Goal: Task Accomplishment & Management: Manage account settings

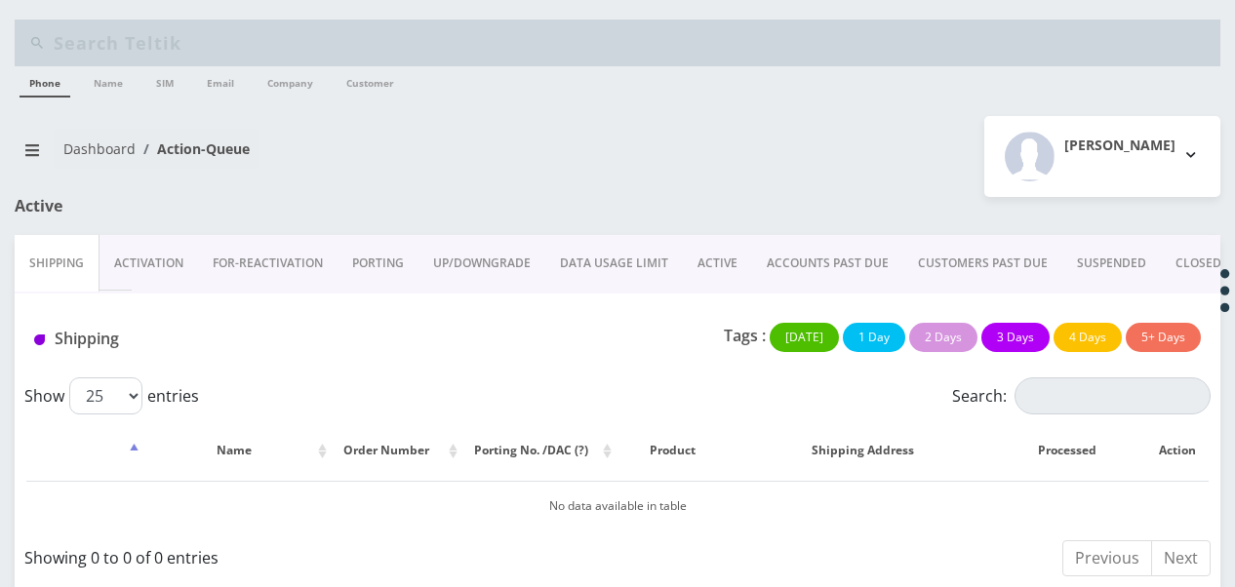
click at [798, 271] on link "ACCOUNTS PAST DUE" at bounding box center [827, 263] width 151 height 57
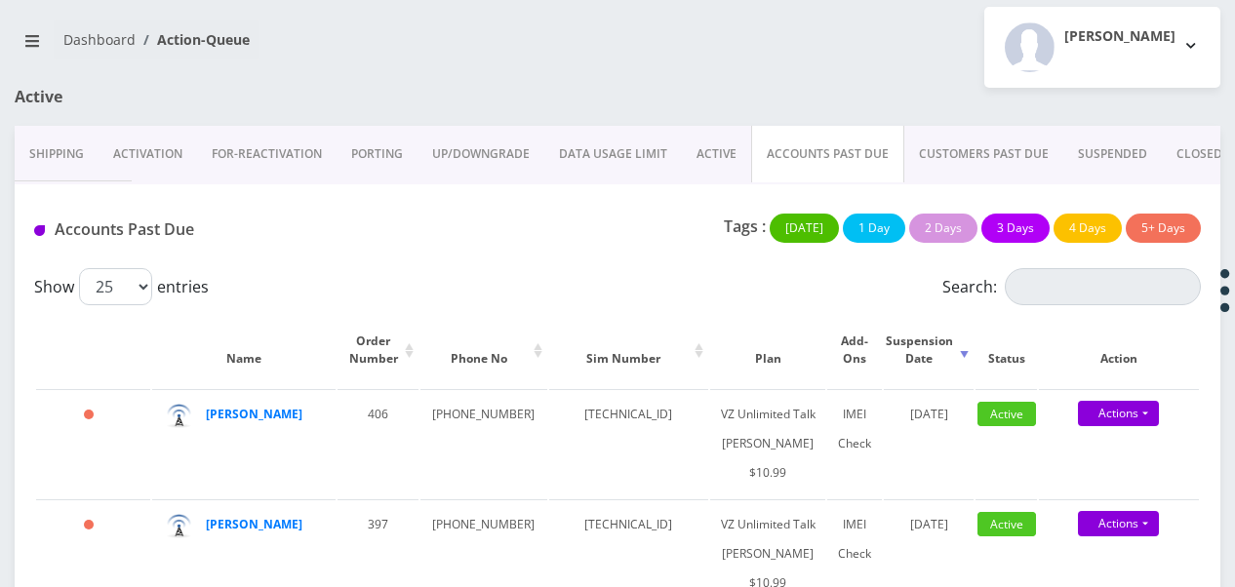
scroll to position [97, 0]
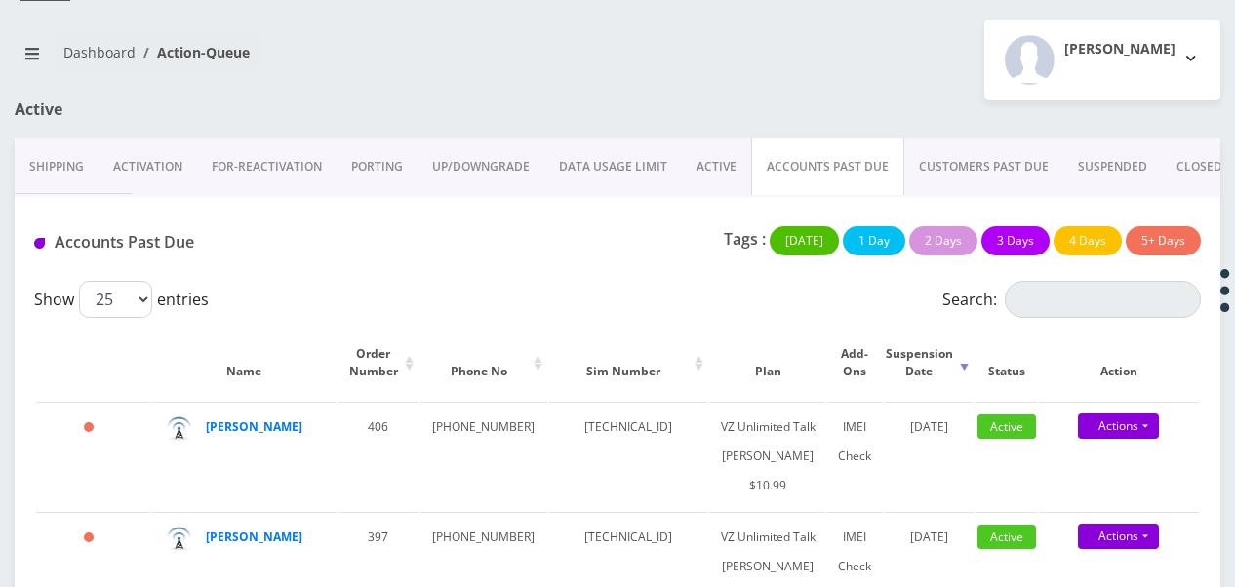
click at [719, 159] on link "ACTIVE" at bounding box center [716, 166] width 69 height 57
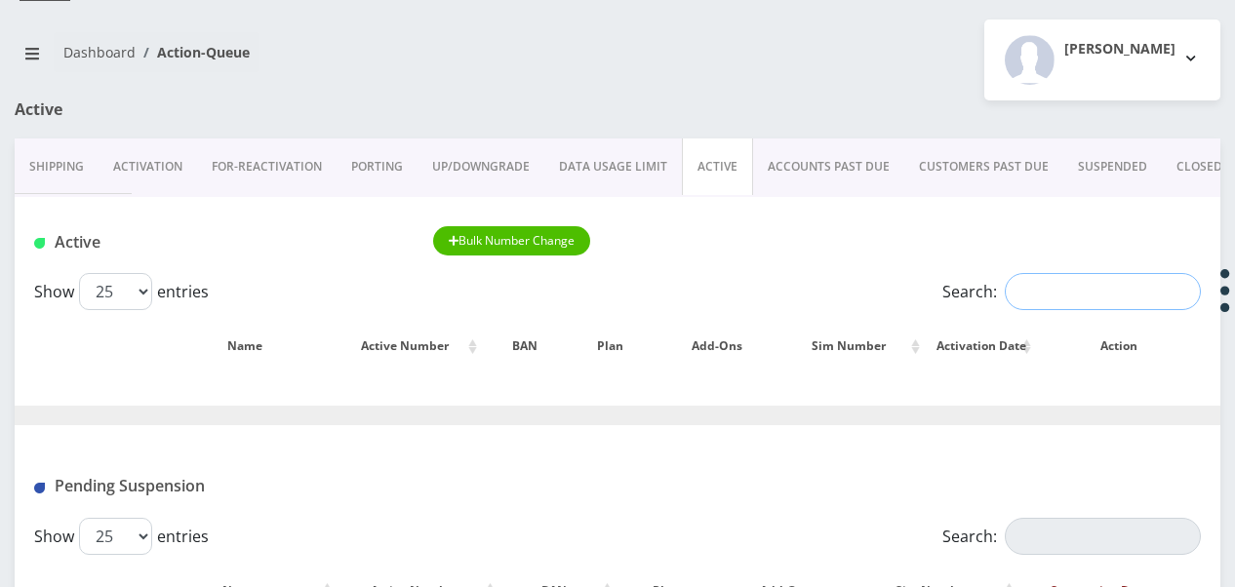
click at [1033, 290] on input "Search:" at bounding box center [1103, 291] width 196 height 37
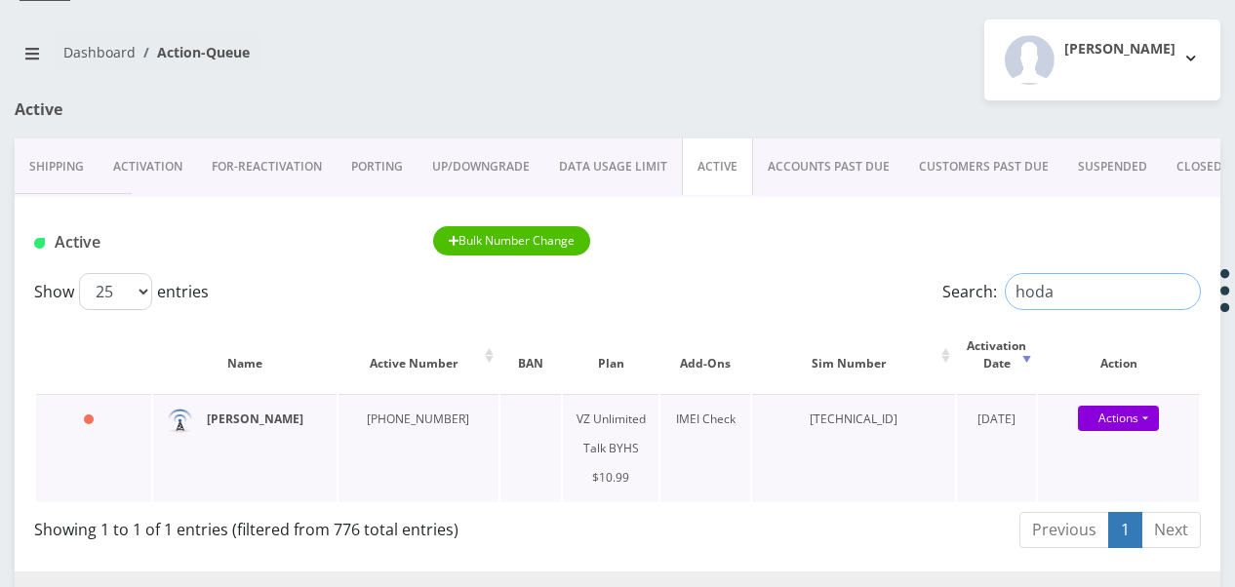
type input "hoda"
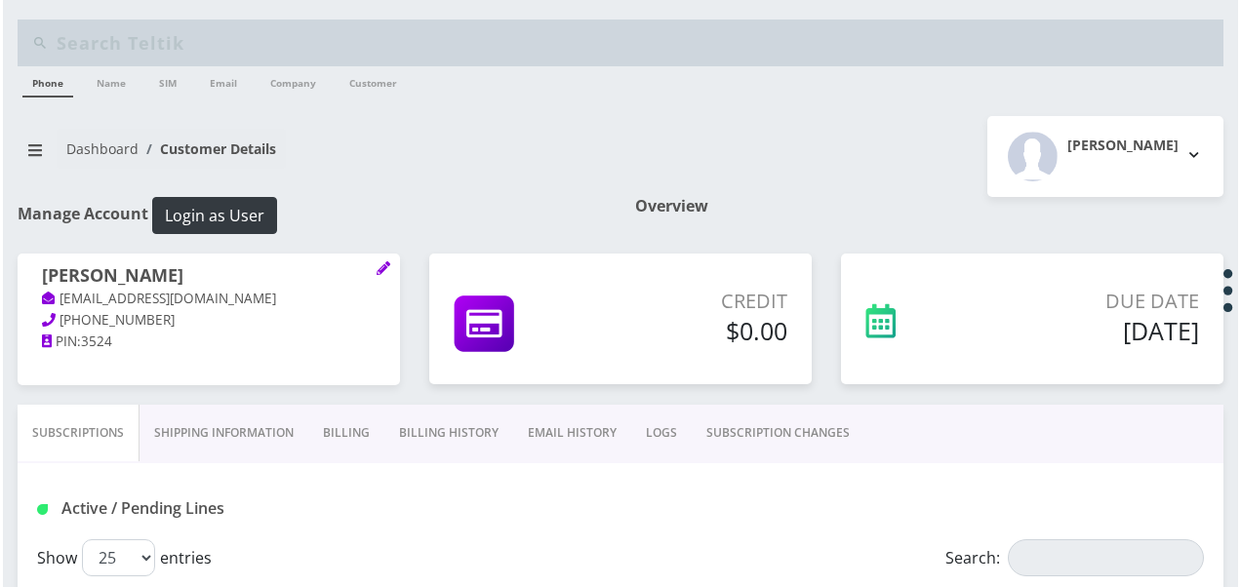
scroll to position [195, 0]
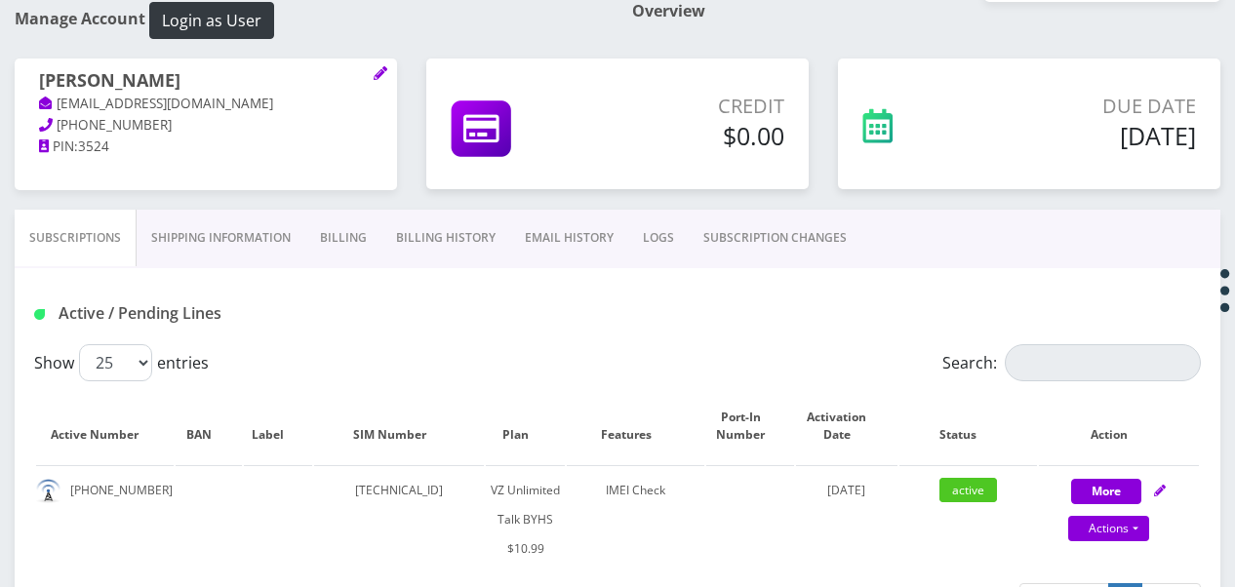
drag, startPoint x: 811, startPoint y: 245, endPoint x: 672, endPoint y: 259, distance: 139.3
click at [811, 245] on link "SUBSCRIPTION CHANGES" at bounding box center [775, 238] width 173 height 57
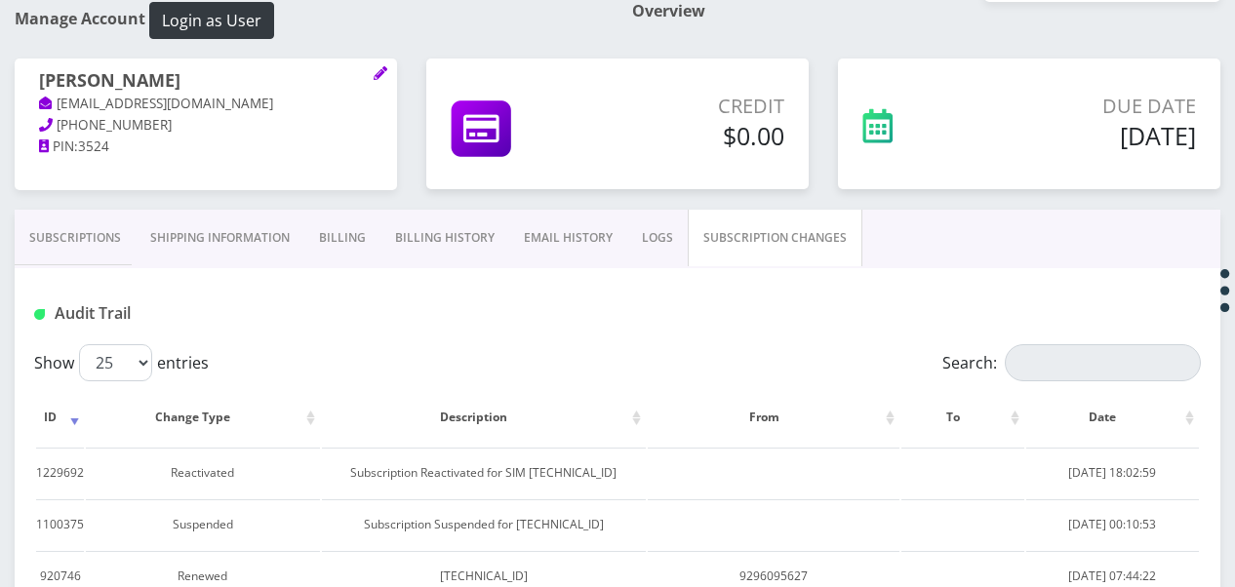
click at [116, 252] on link "Subscriptions" at bounding box center [75, 238] width 121 height 57
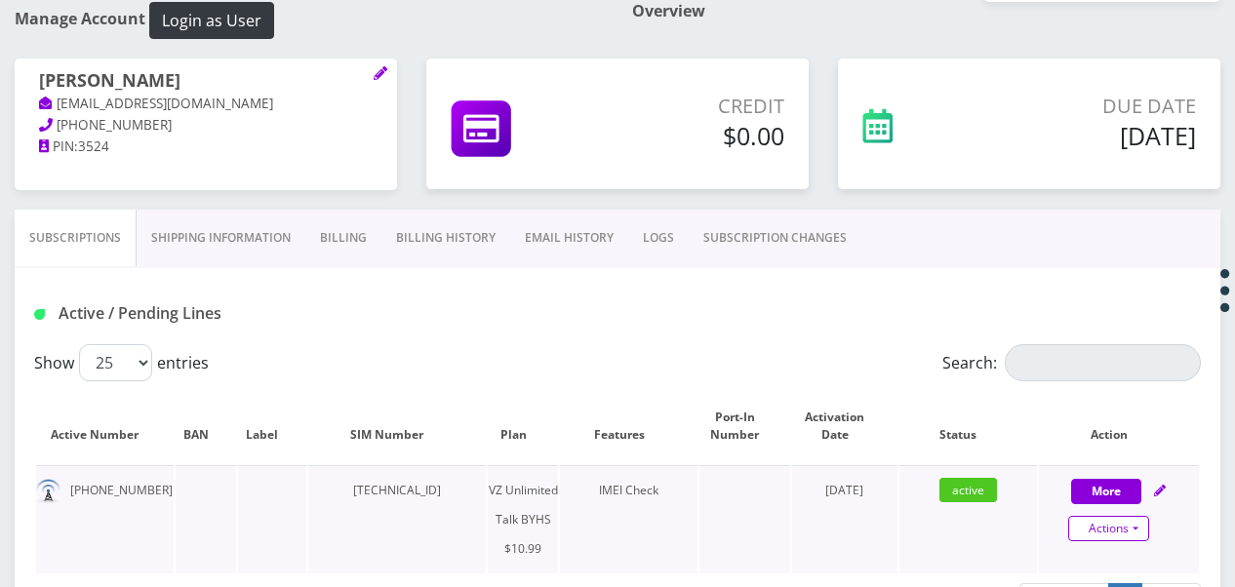
click at [1140, 525] on link "Actions" at bounding box center [1108, 528] width 81 height 25
select select "467"
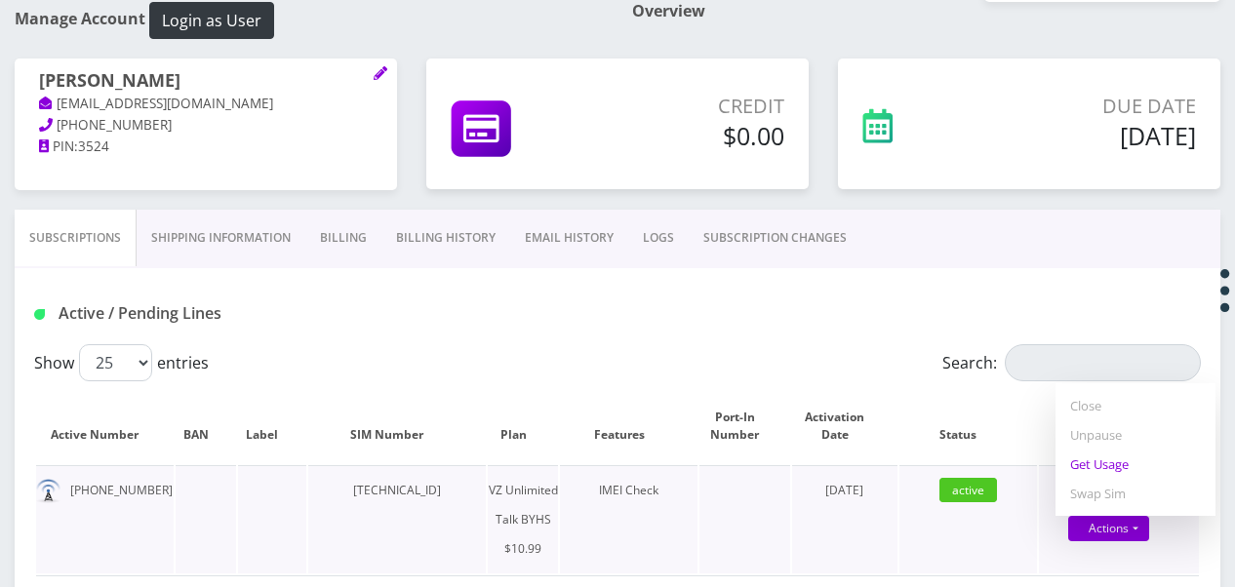
click at [1127, 466] on link "Get Usage" at bounding box center [1135, 464] width 160 height 29
select select "467"
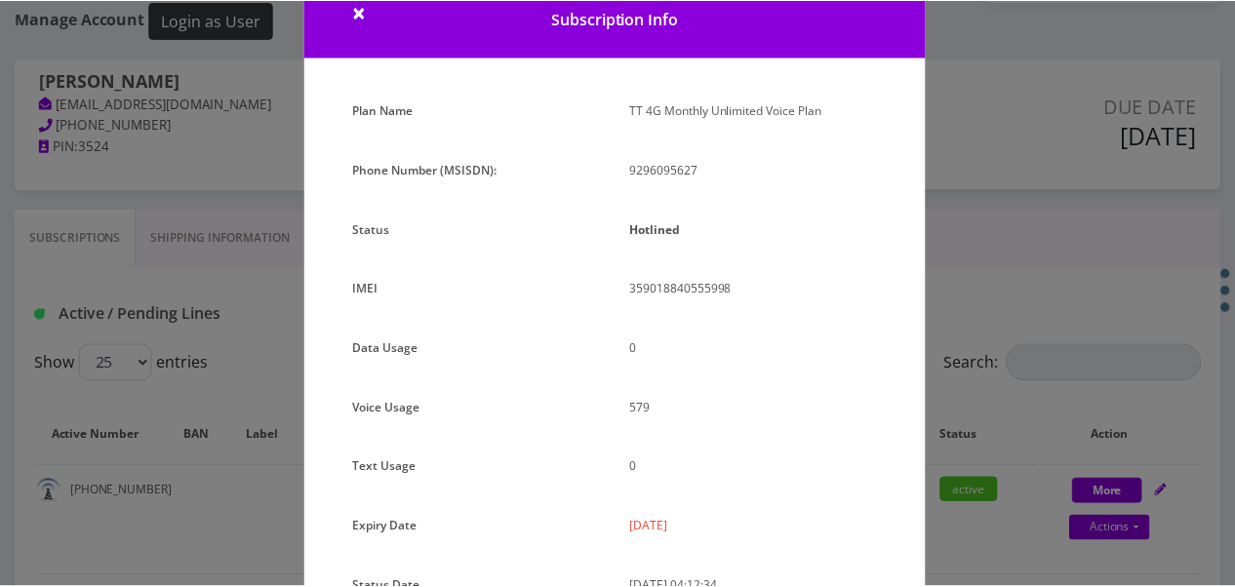
scroll to position [195, 0]
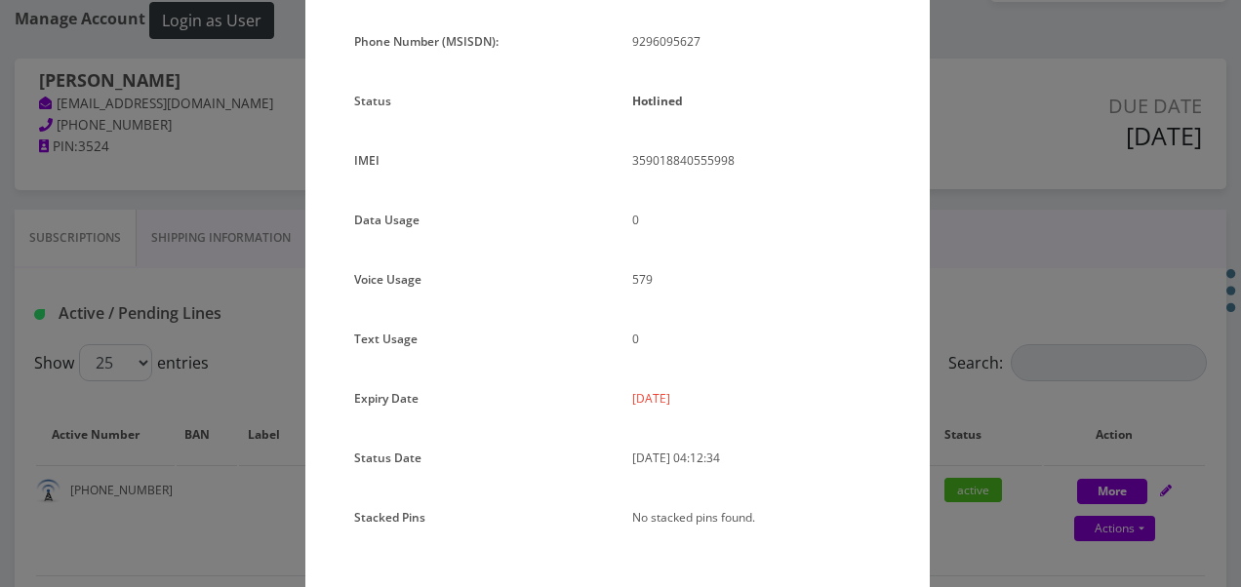
click at [993, 294] on div "× Subscription Info Plan Name TT 4G Monthly Unlimited Voice Plan Phone Number (…" at bounding box center [620, 293] width 1241 height 587
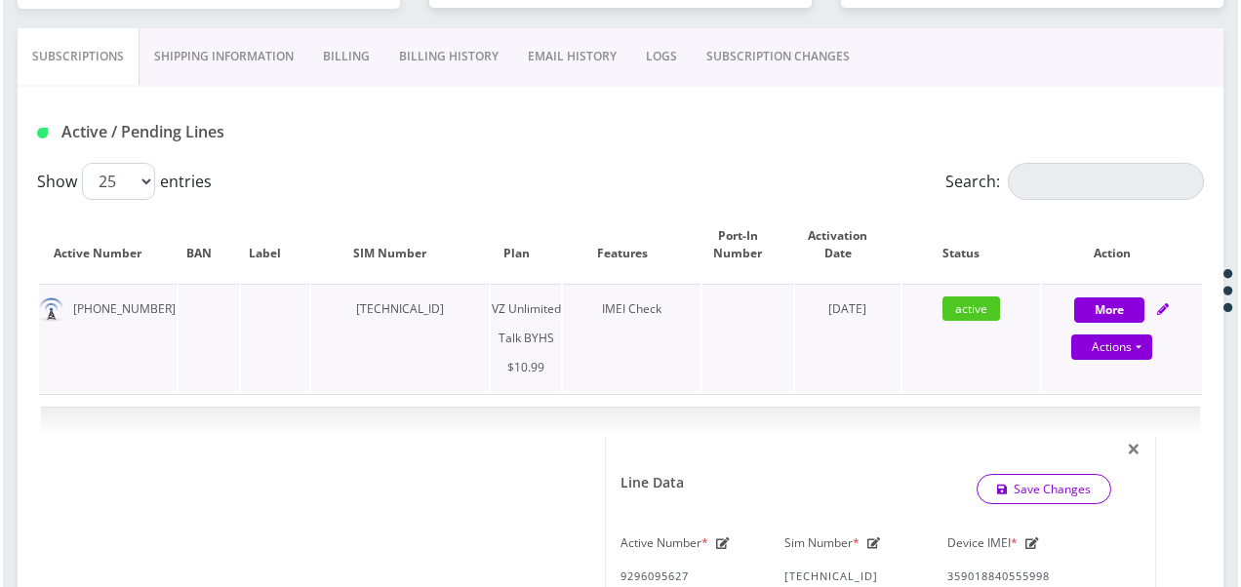
scroll to position [468, 0]
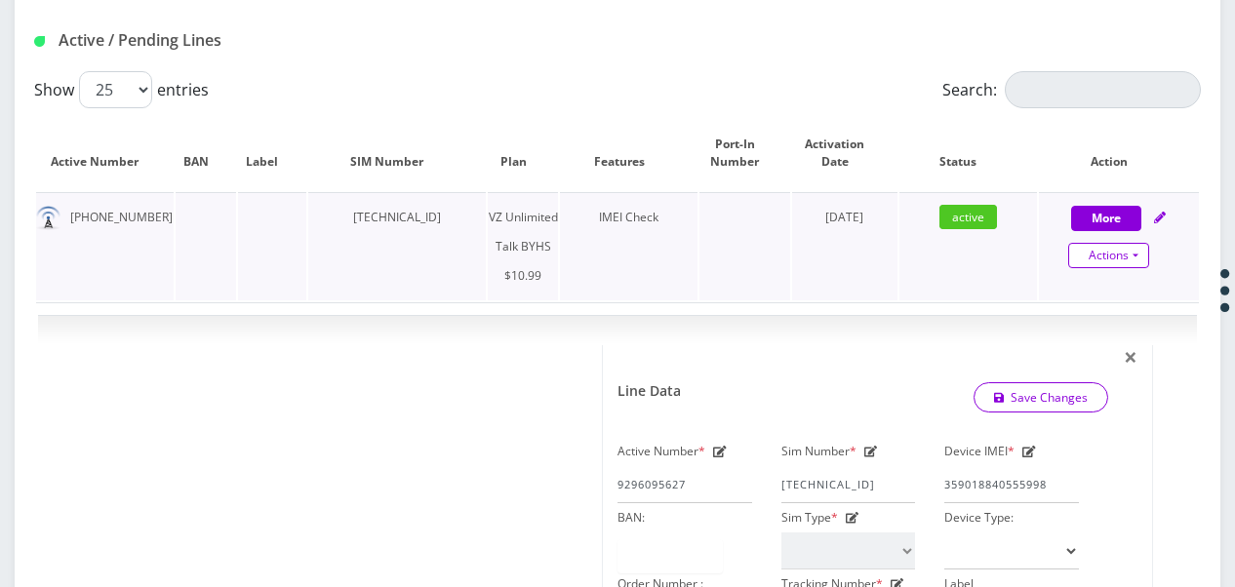
click at [1140, 252] on link "Actions" at bounding box center [1108, 255] width 81 height 25
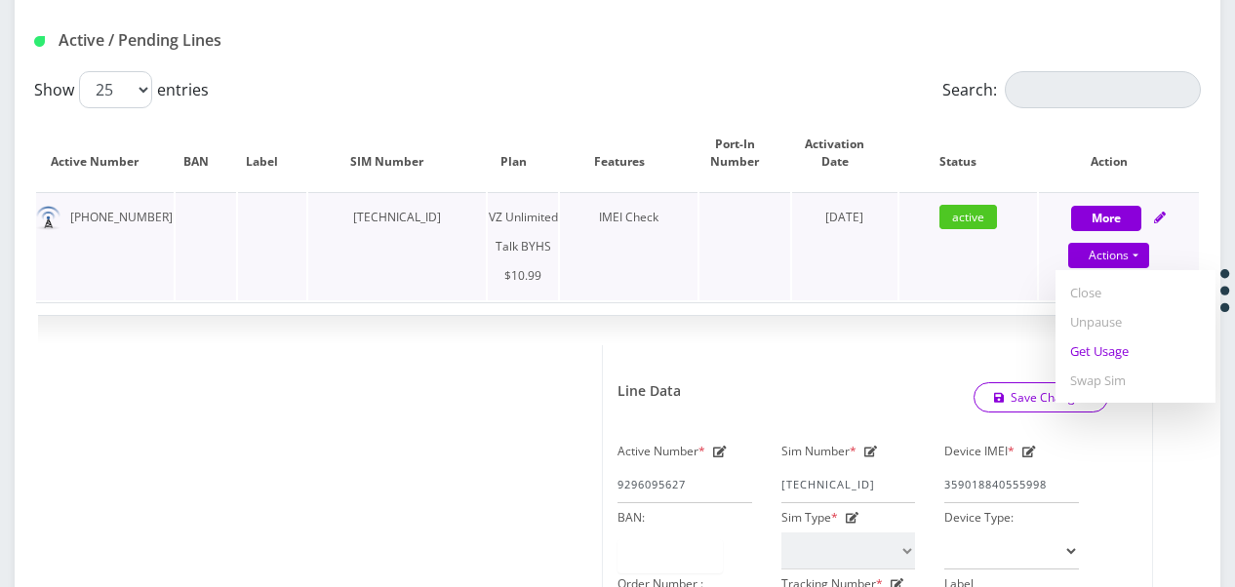
click at [1110, 359] on link "Get Usage" at bounding box center [1135, 350] width 160 height 29
select select "467"
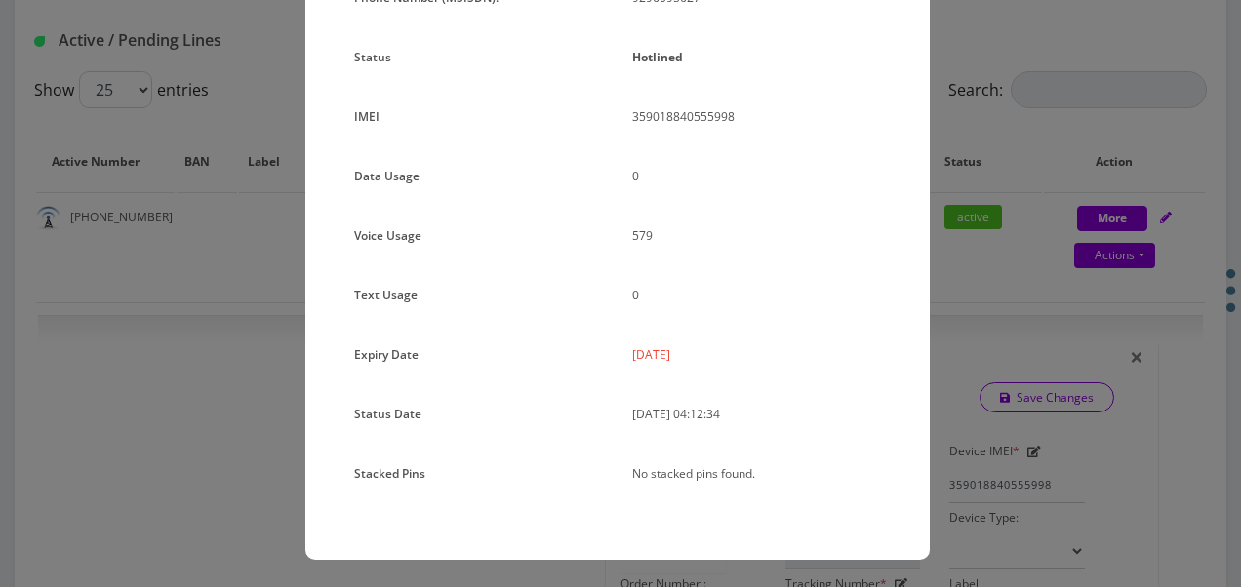
scroll to position [0, 0]
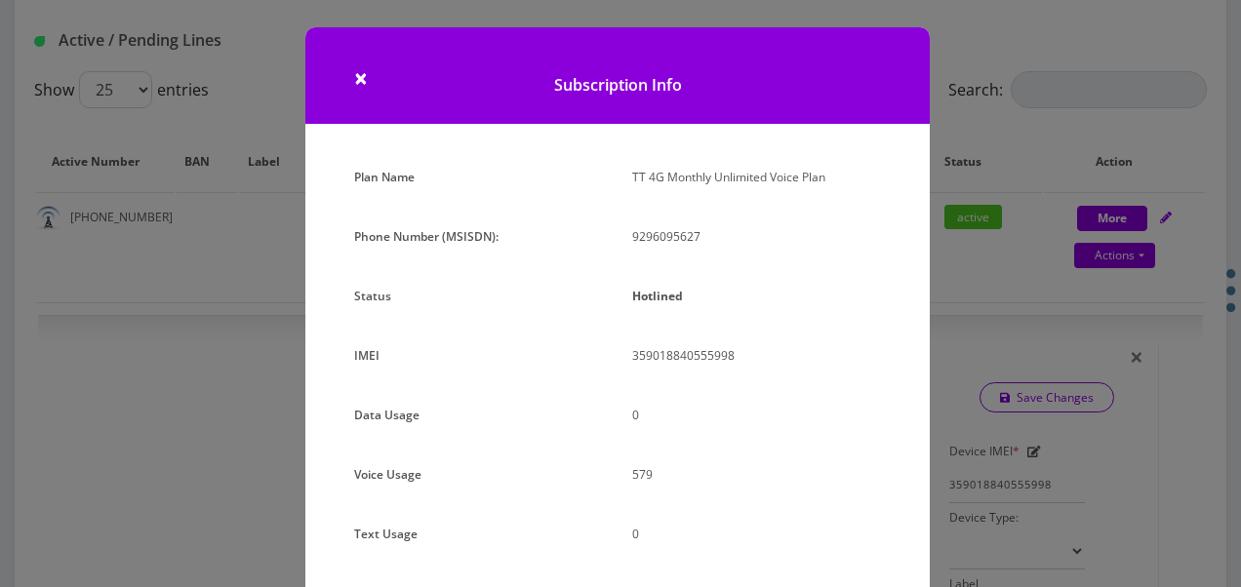
click at [966, 302] on div "× Subscription Info Plan Name TT 4G Monthly Unlimited Voice Plan Phone Number (…" at bounding box center [620, 293] width 1241 height 587
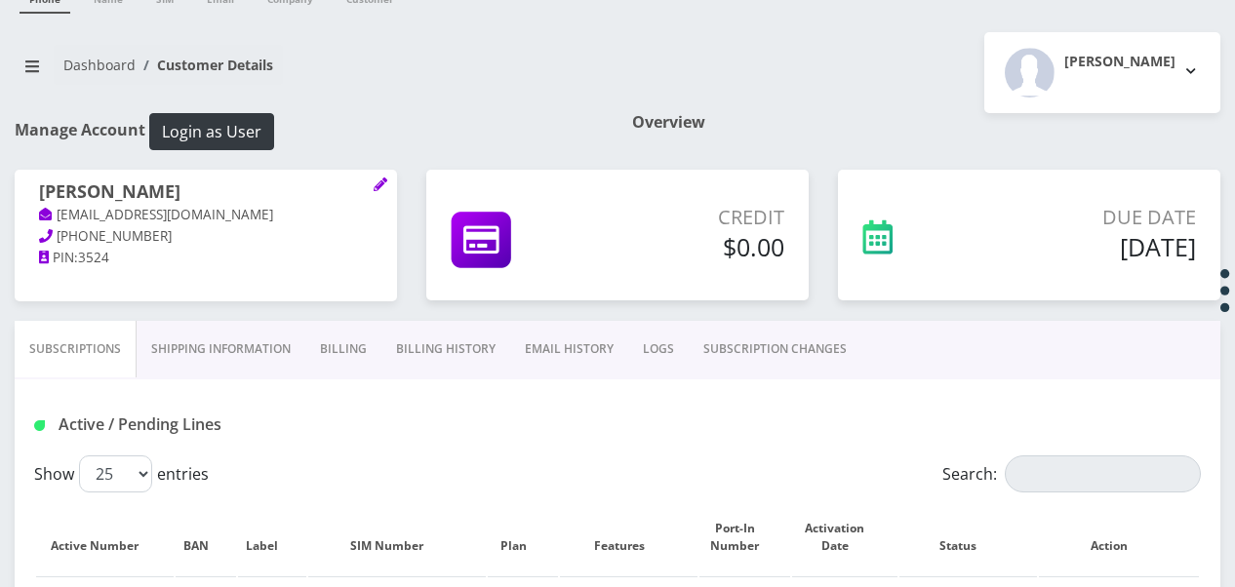
scroll to position [195, 0]
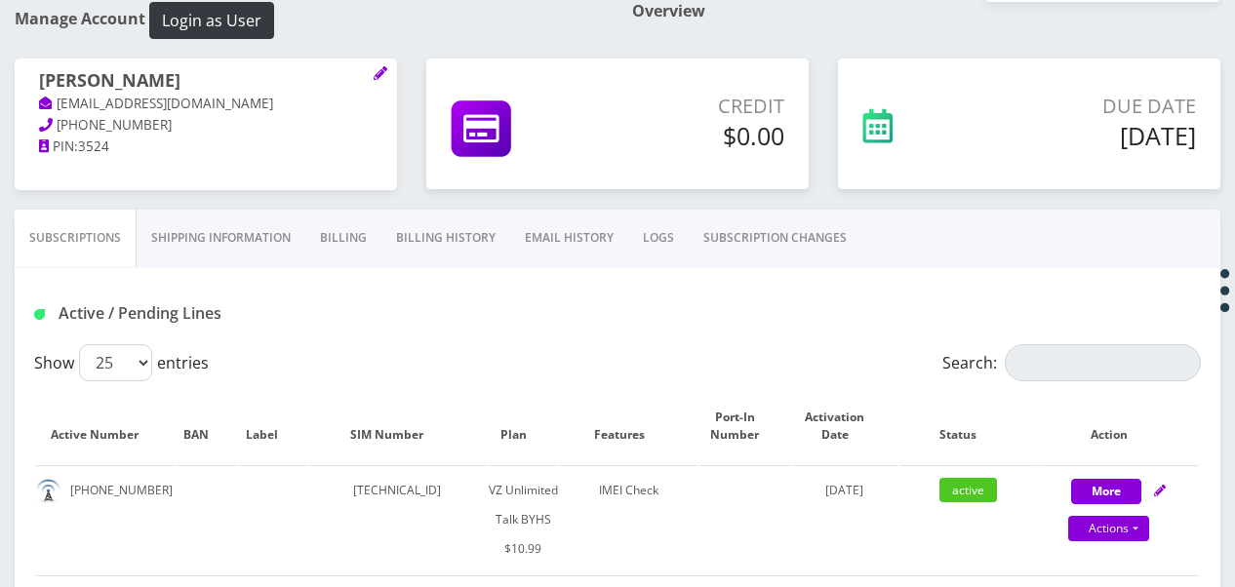
click at [227, 246] on link "Shipping Information" at bounding box center [221, 238] width 169 height 57
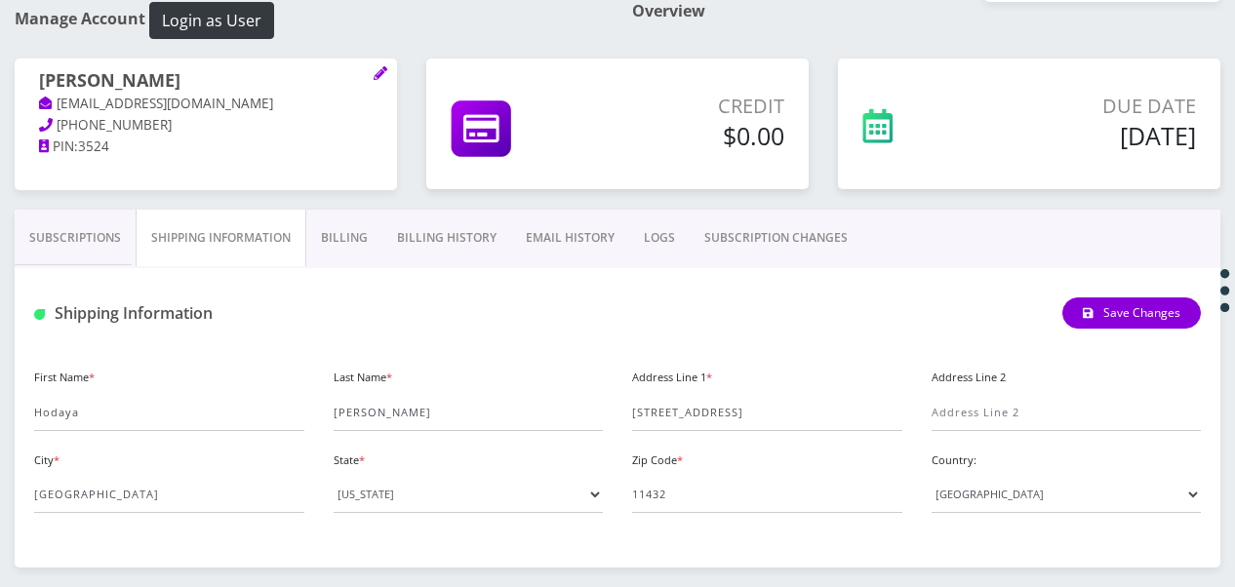
click at [354, 248] on link "Billing" at bounding box center [344, 238] width 76 height 57
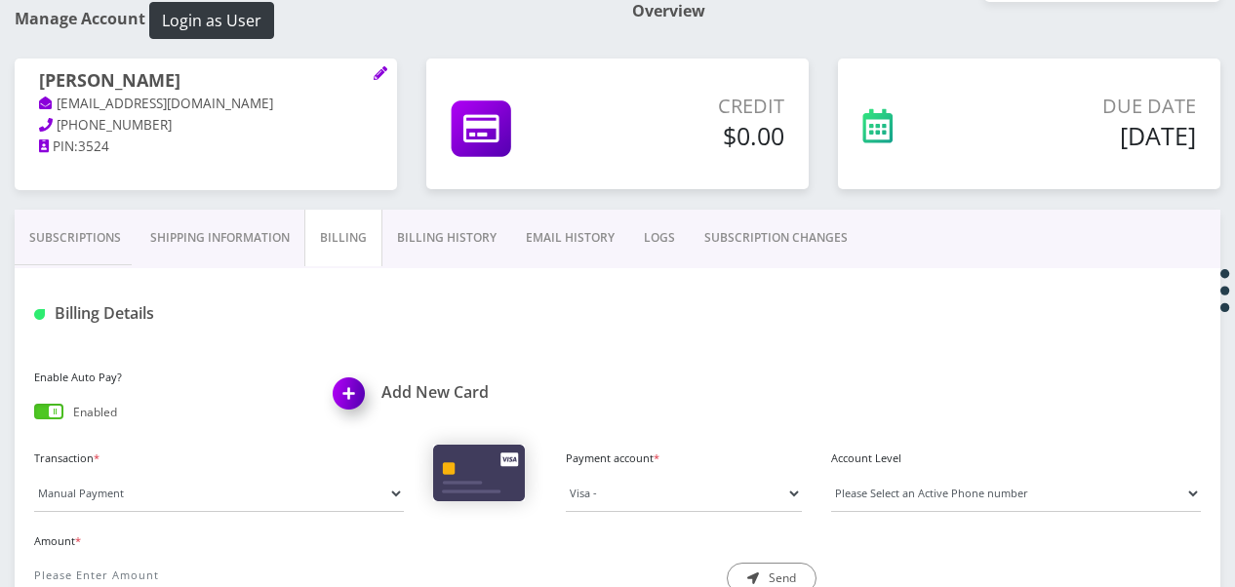
click at [476, 232] on link "Billing History" at bounding box center [446, 238] width 129 height 57
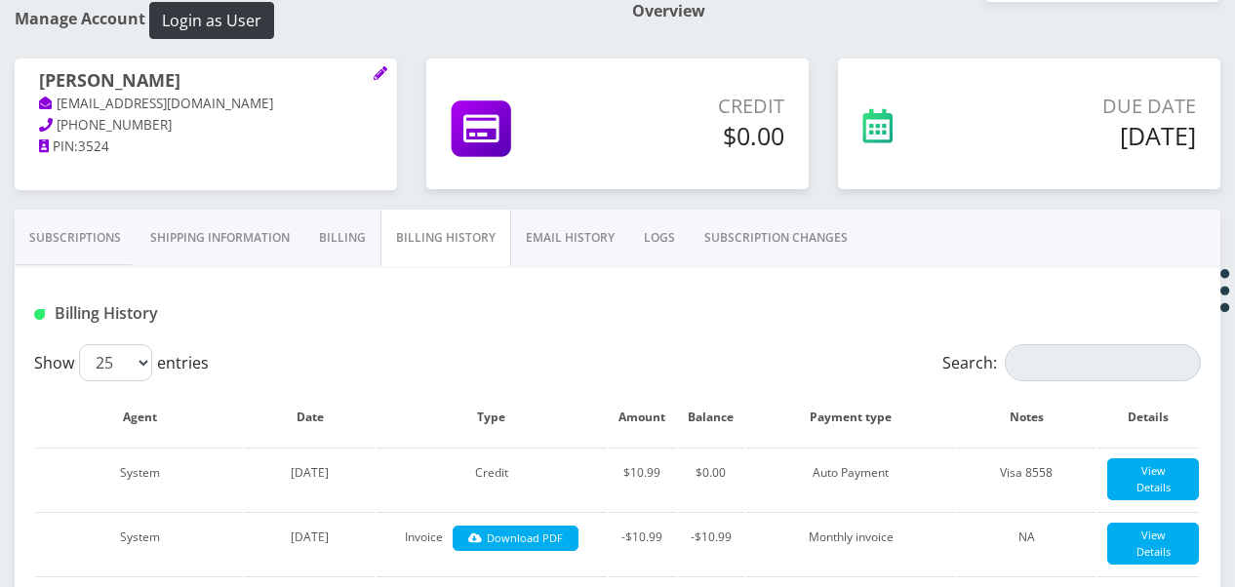
click at [569, 226] on link "EMAIL HISTORY" at bounding box center [570, 238] width 118 height 57
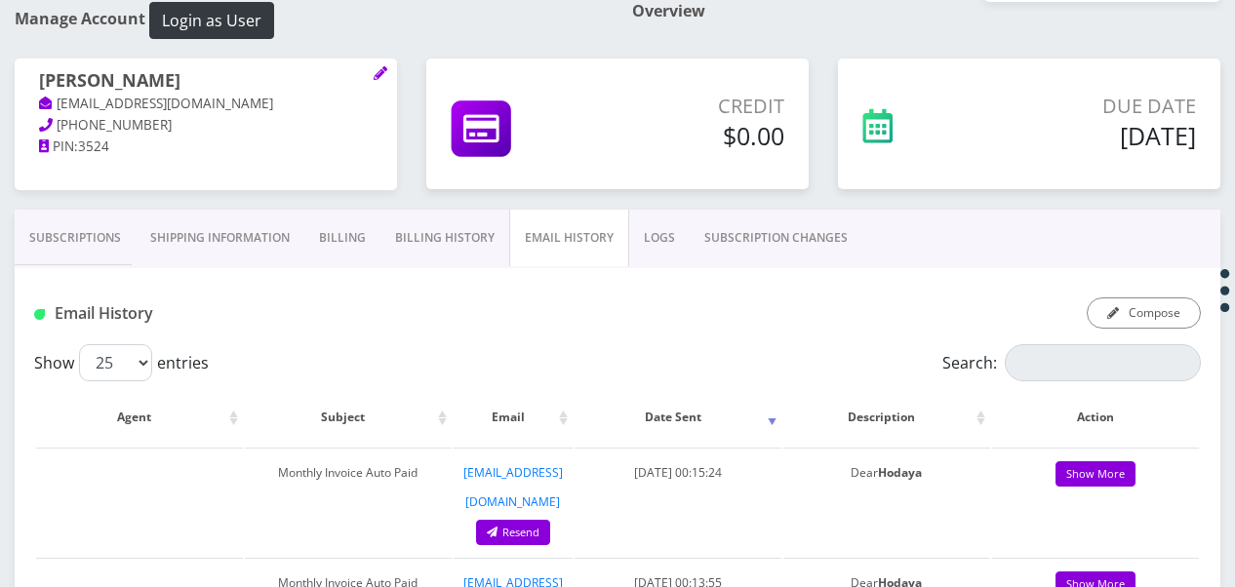
click at [669, 238] on link "LOGS" at bounding box center [659, 238] width 60 height 57
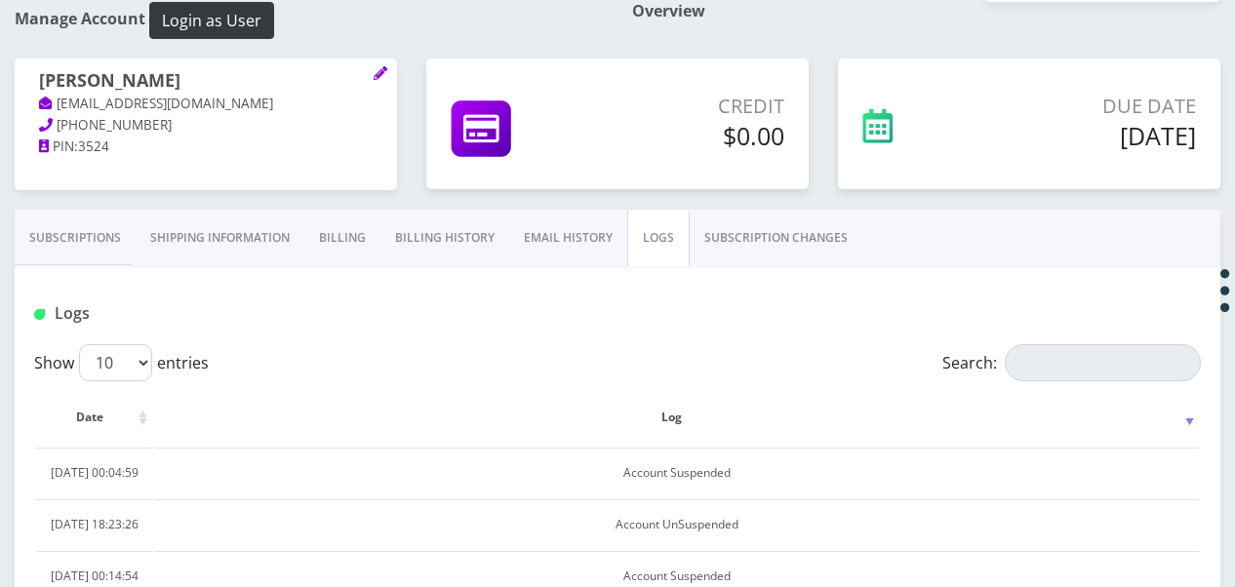
click at [749, 229] on link "SUBSCRIPTION CHANGES" at bounding box center [776, 238] width 173 height 57
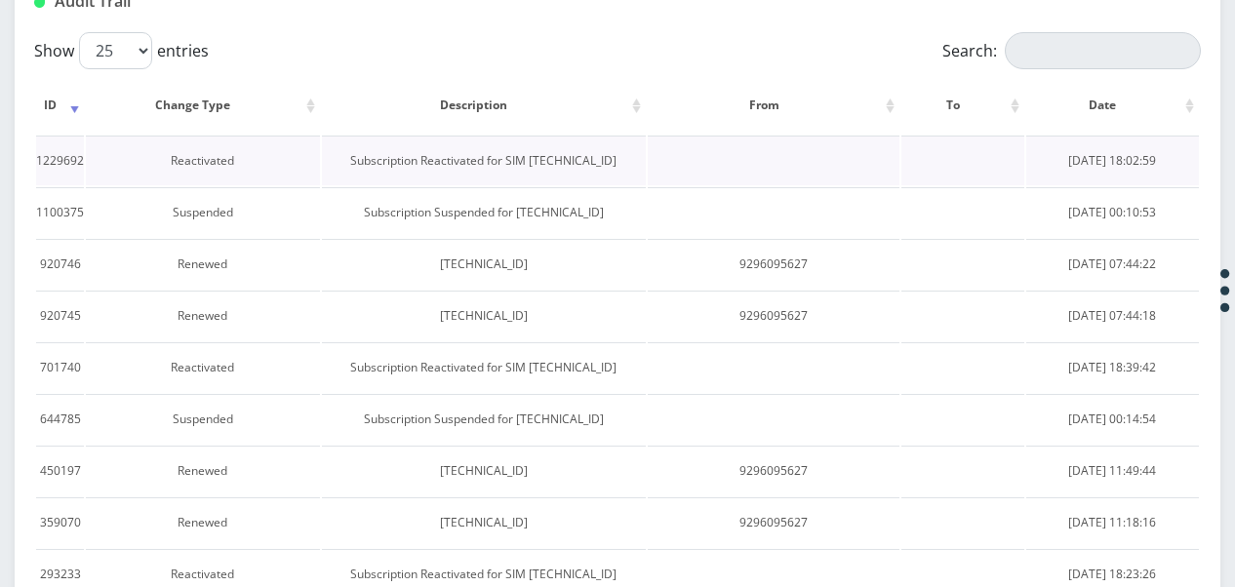
scroll to position [318, 0]
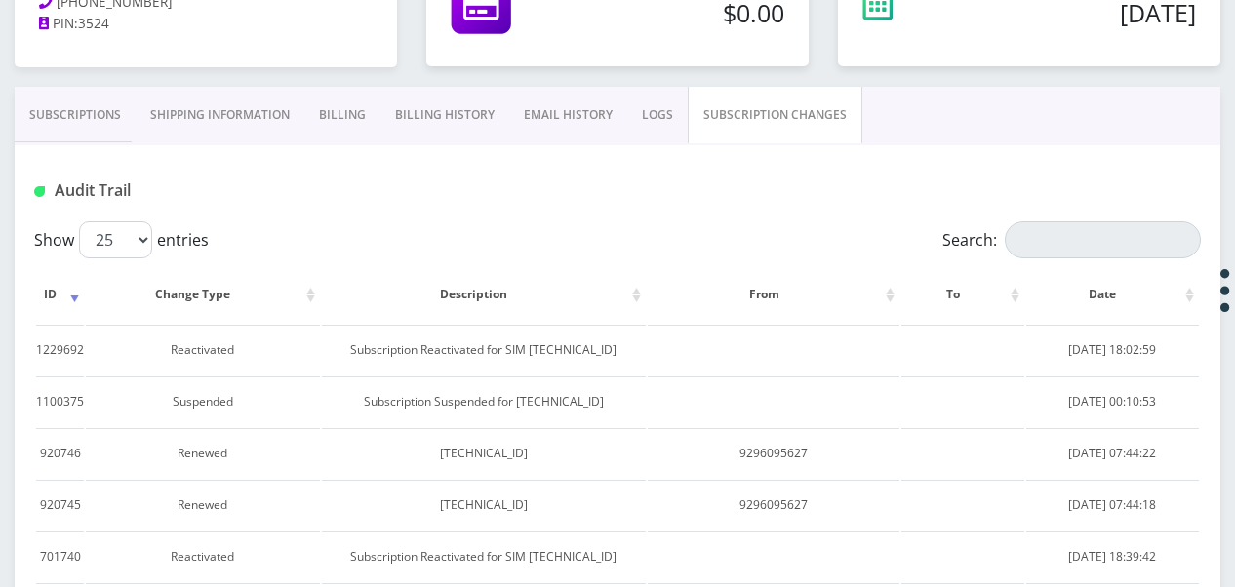
click at [82, 149] on div "Audit Trail" at bounding box center [618, 183] width 1206 height 76
click at [86, 138] on link "Subscriptions" at bounding box center [75, 115] width 121 height 57
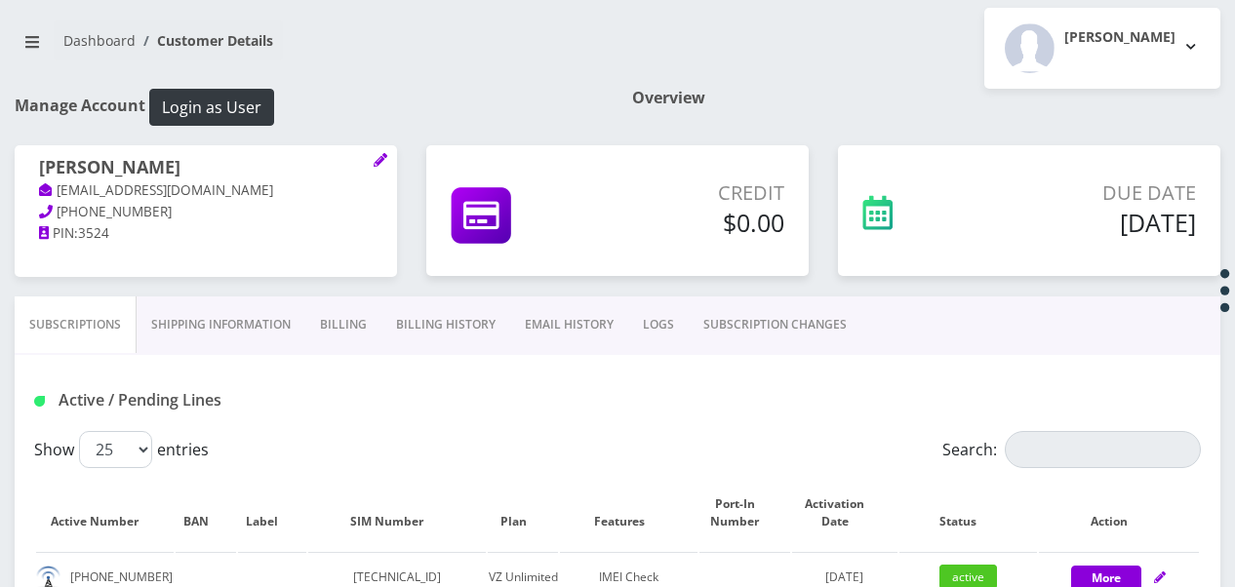
scroll to position [210, 0]
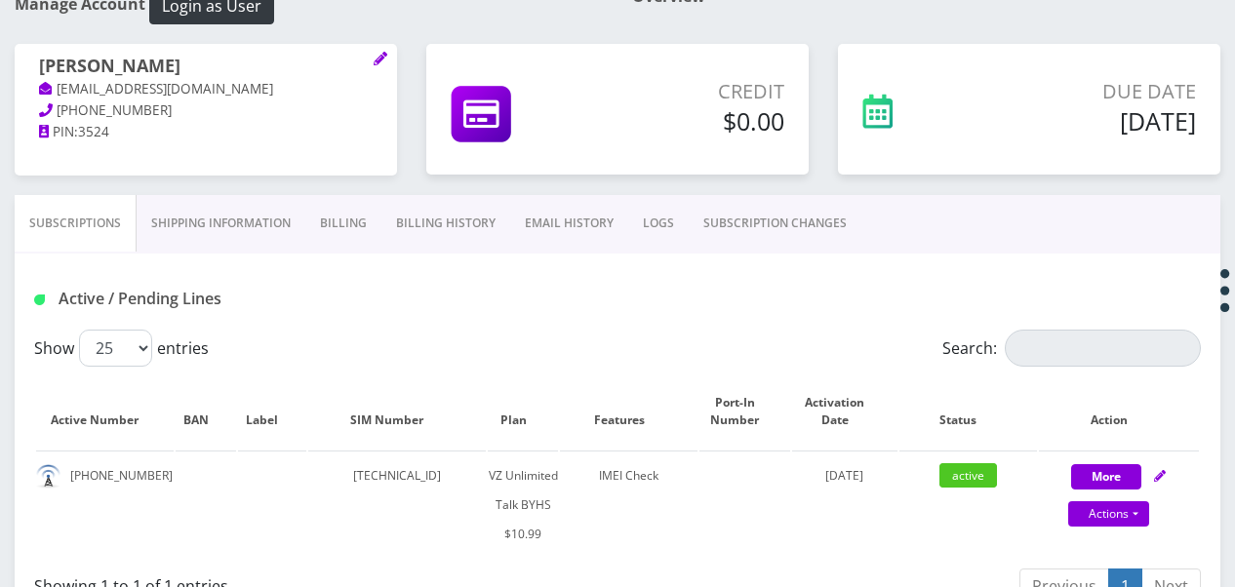
click at [776, 209] on link "SUBSCRIPTION CHANGES" at bounding box center [775, 223] width 173 height 57
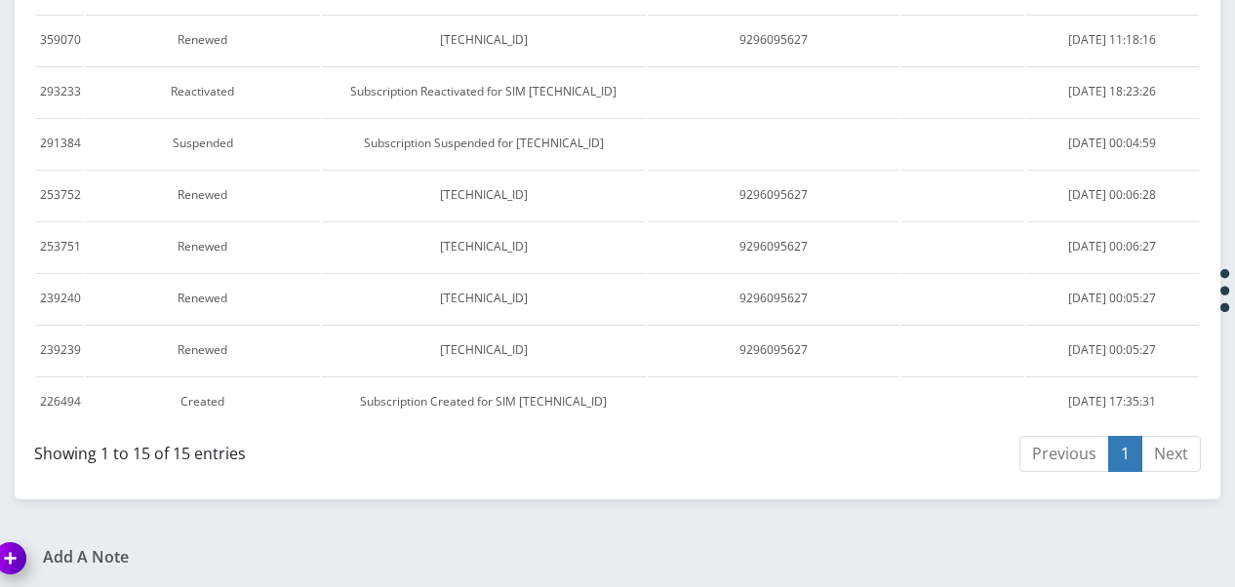
scroll to position [405, 0]
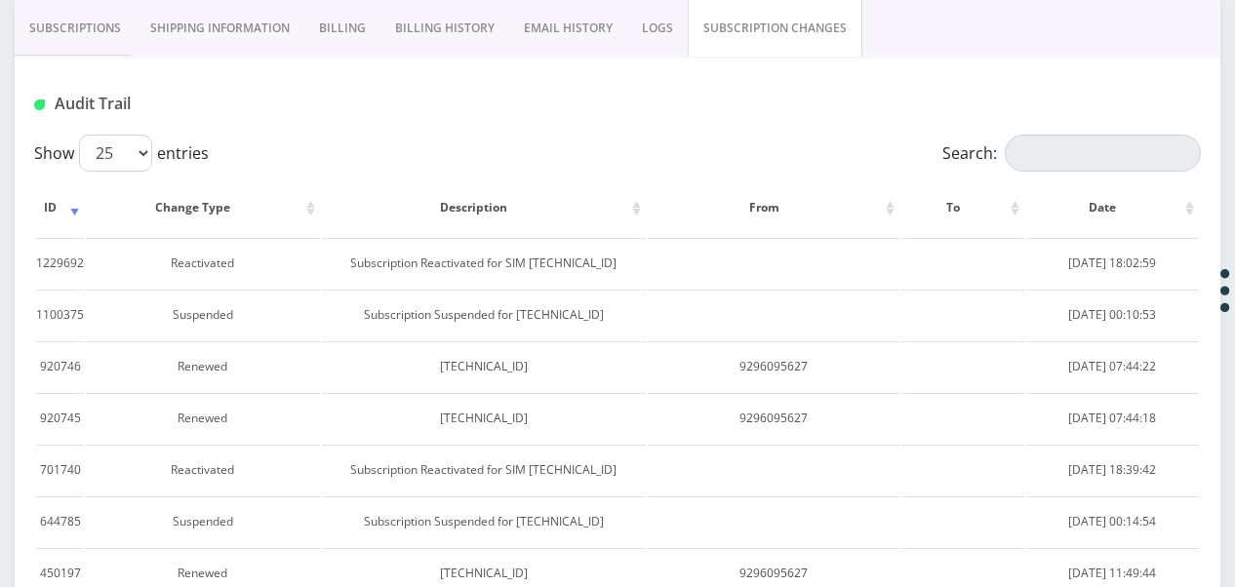
click at [88, 45] on link "Subscriptions" at bounding box center [75, 28] width 121 height 57
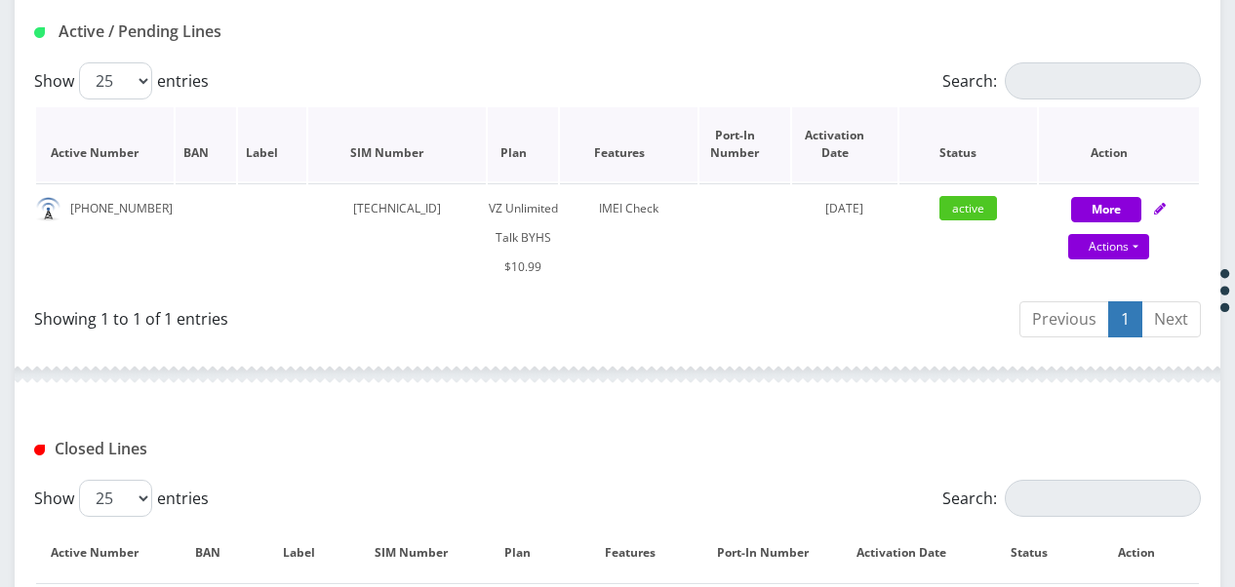
scroll to position [405, 0]
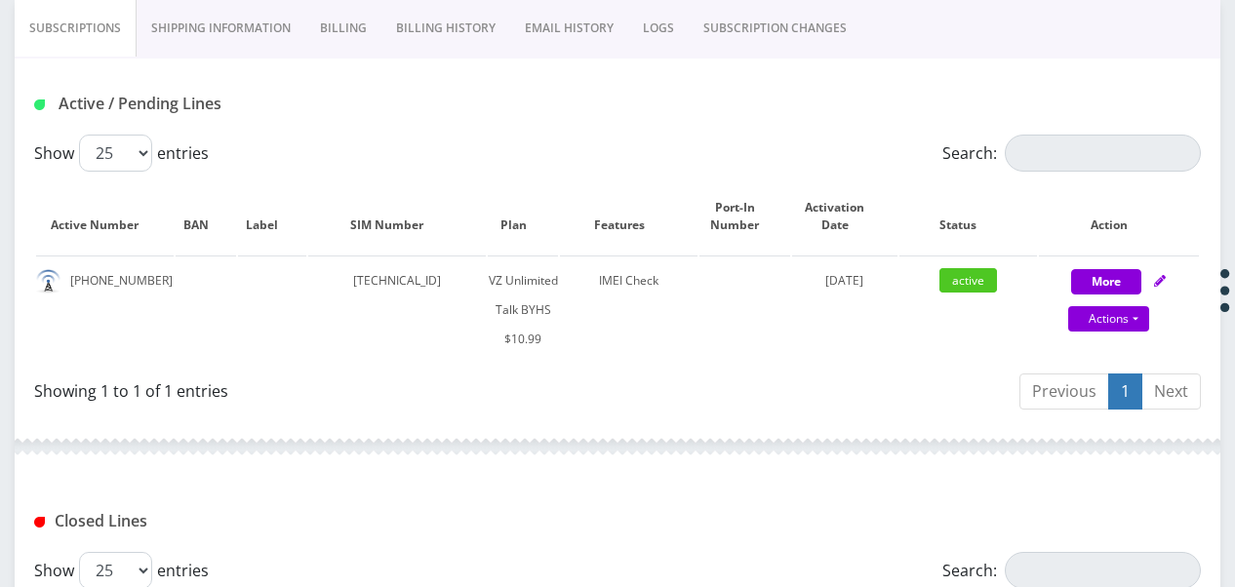
click at [351, 16] on link "Billing" at bounding box center [343, 28] width 76 height 57
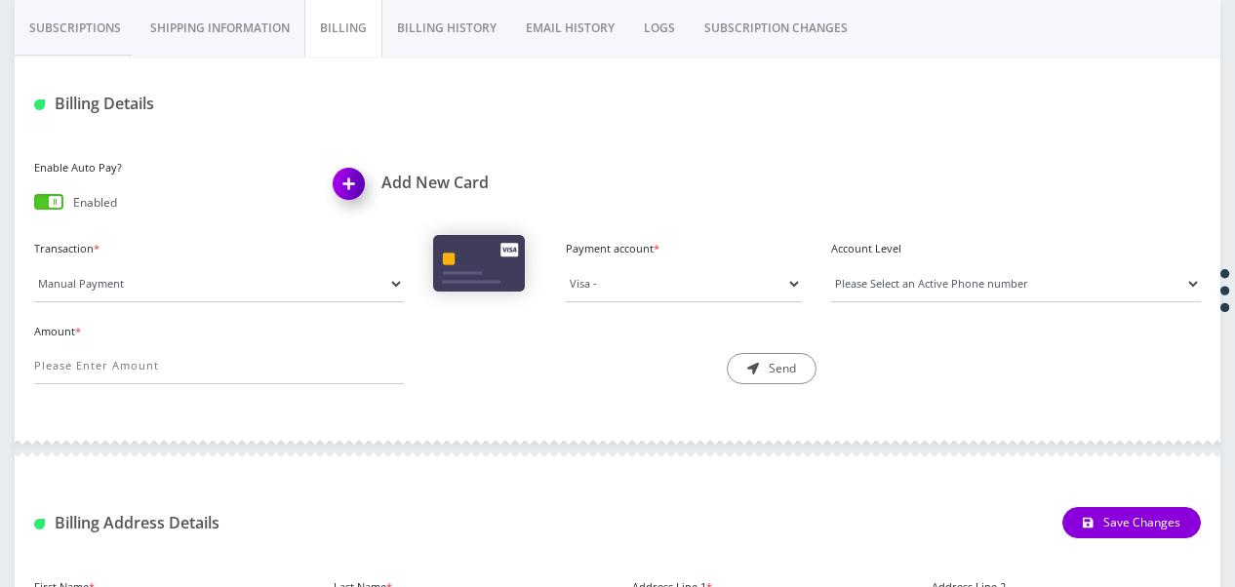
click at [218, 38] on link "Shipping Information" at bounding box center [220, 28] width 169 height 57
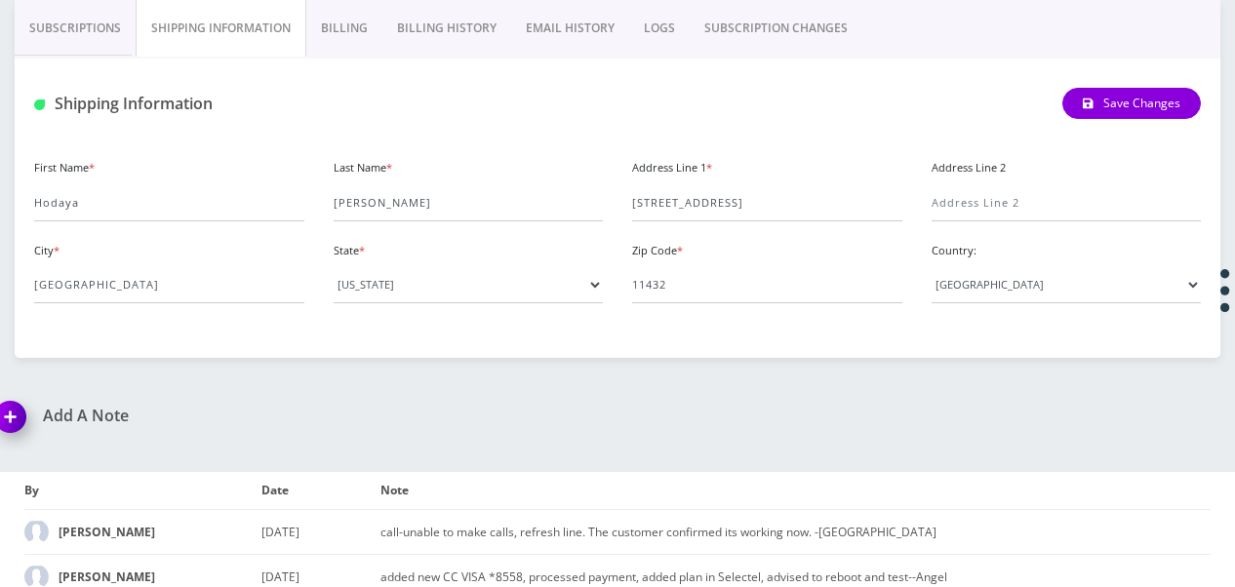
scroll to position [307, 0]
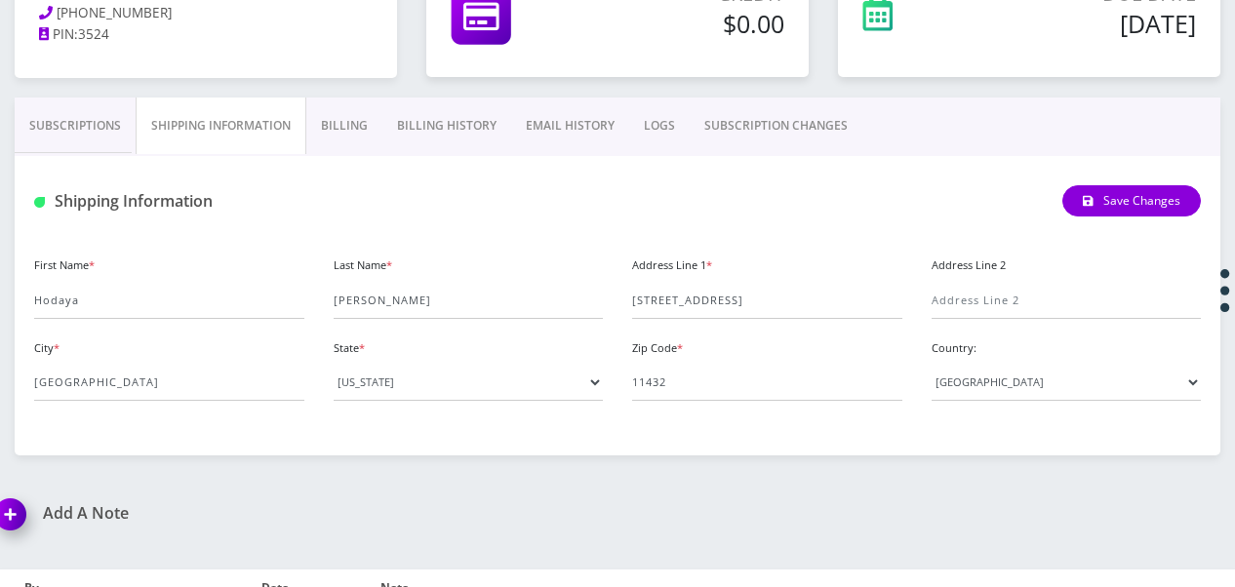
click at [718, 115] on link "SUBSCRIPTION CHANGES" at bounding box center [776, 126] width 173 height 57
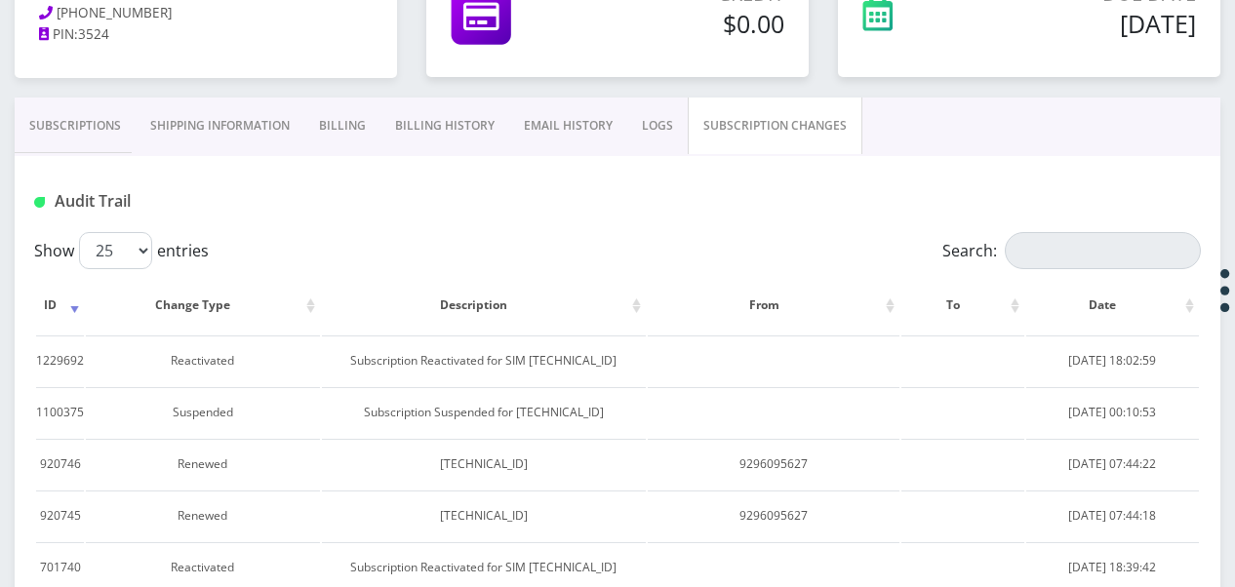
click at [492, 123] on link "Billing History" at bounding box center [444, 126] width 129 height 57
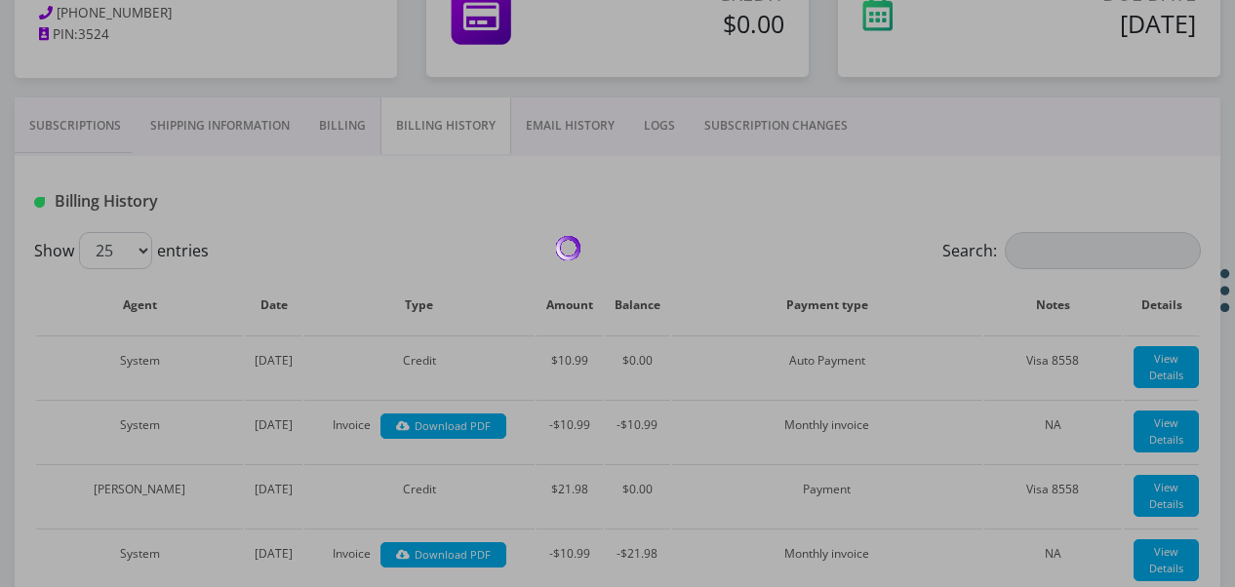
click at [571, 129] on link "EMAIL HISTORY" at bounding box center [570, 126] width 118 height 57
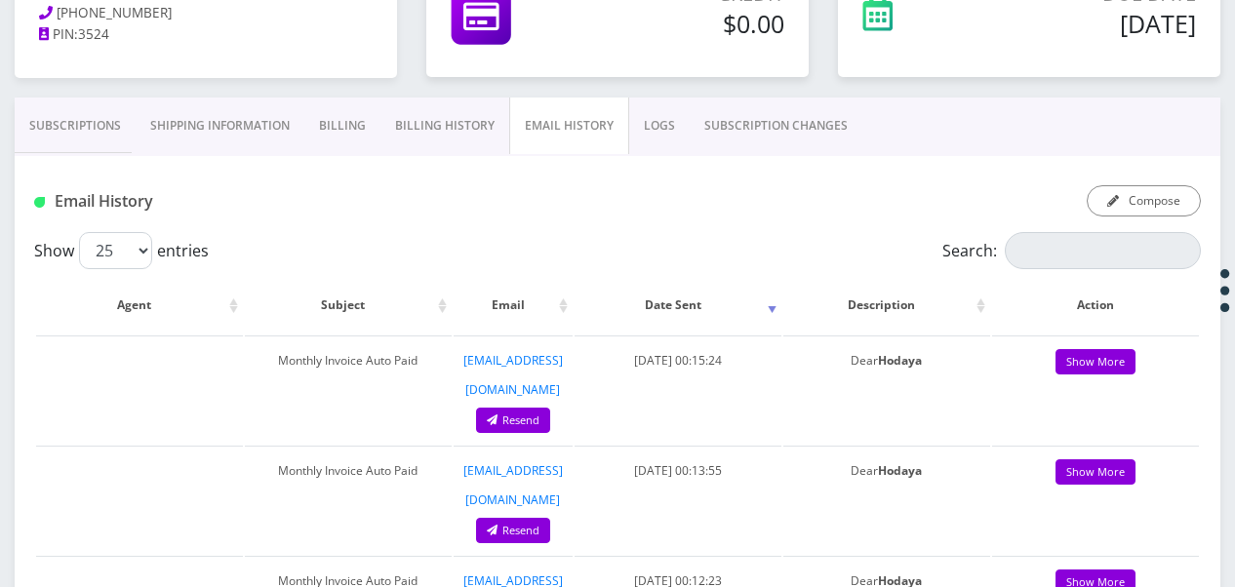
click at [646, 129] on link "LOGS" at bounding box center [659, 126] width 60 height 57
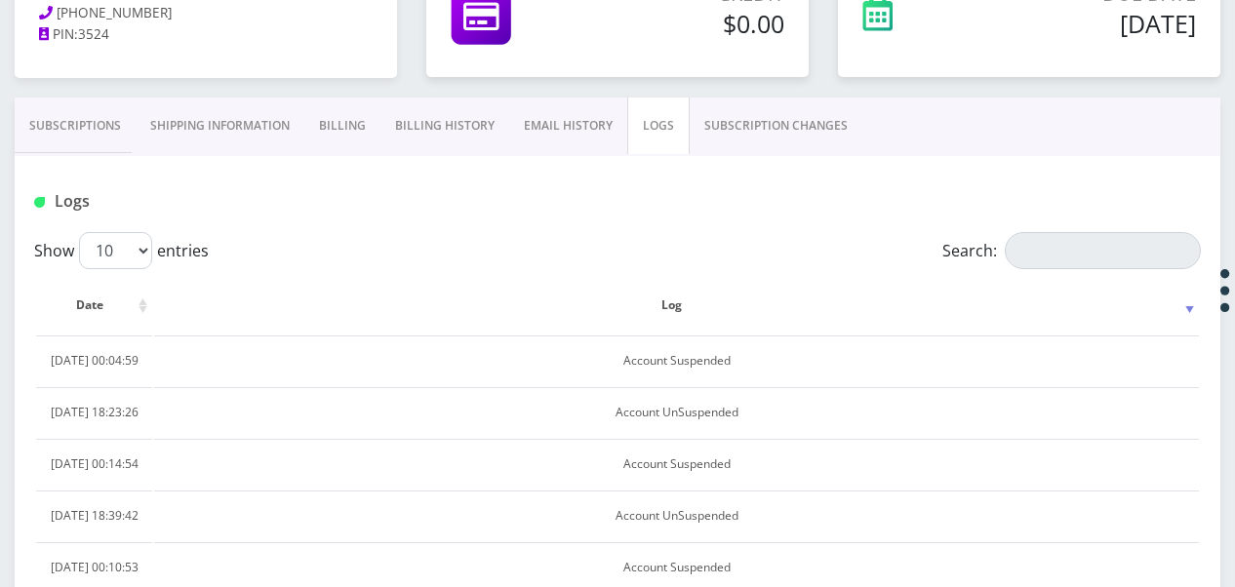
click at [113, 131] on link "Subscriptions" at bounding box center [75, 126] width 121 height 57
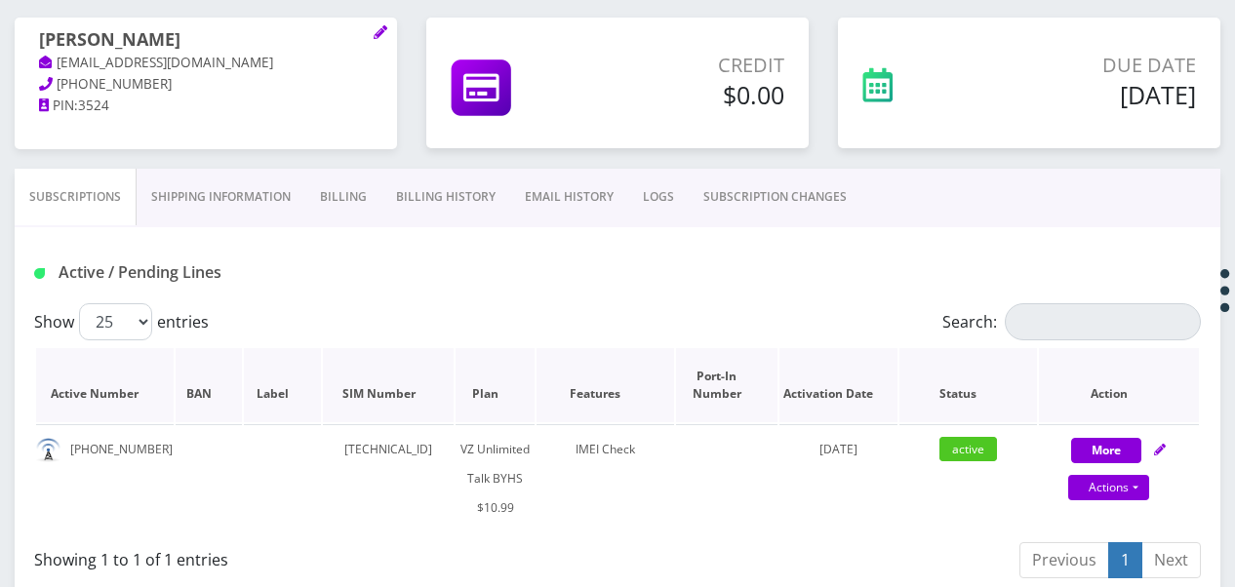
scroll to position [307, 0]
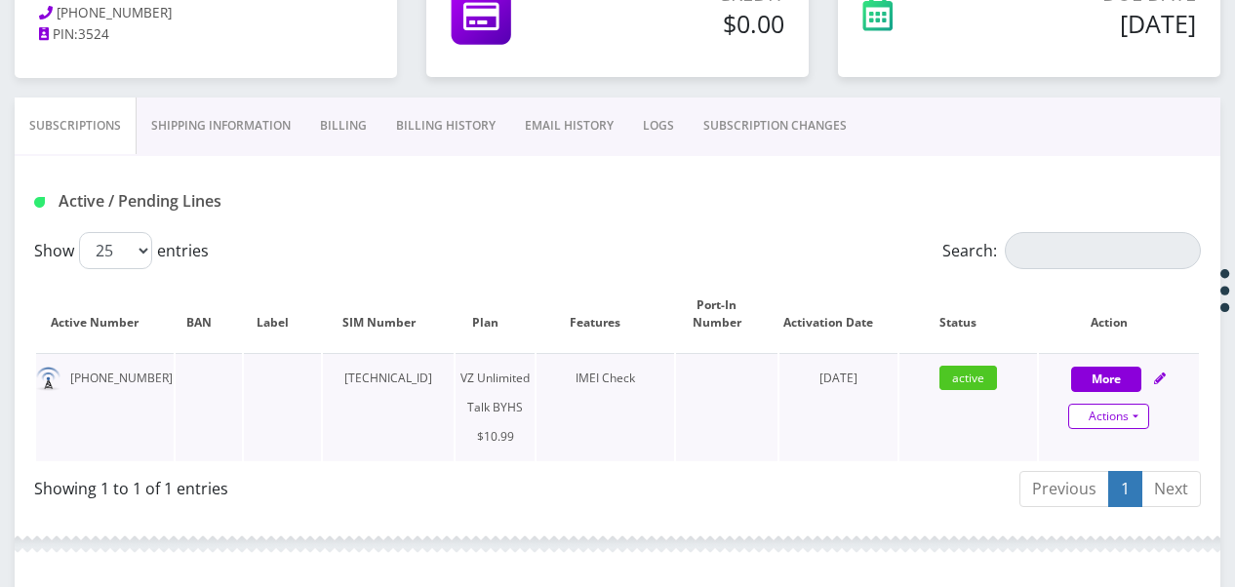
click at [1139, 407] on link "Actions" at bounding box center [1108, 416] width 81 height 25
select select "467"
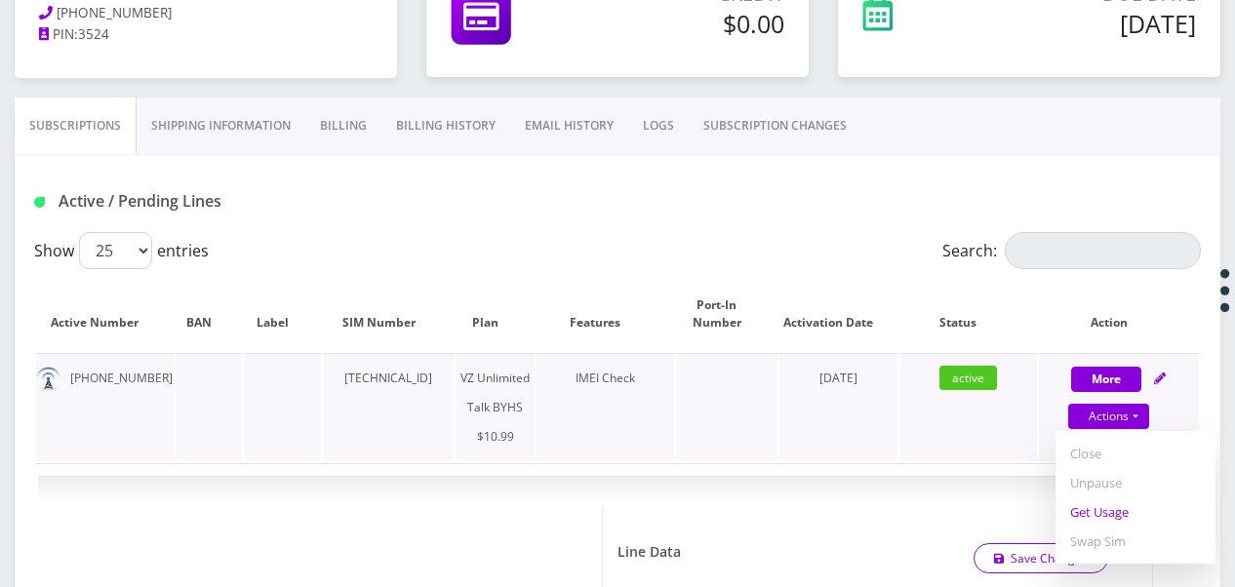
click at [1123, 519] on link "Get Usage" at bounding box center [1135, 511] width 160 height 29
select select "467"
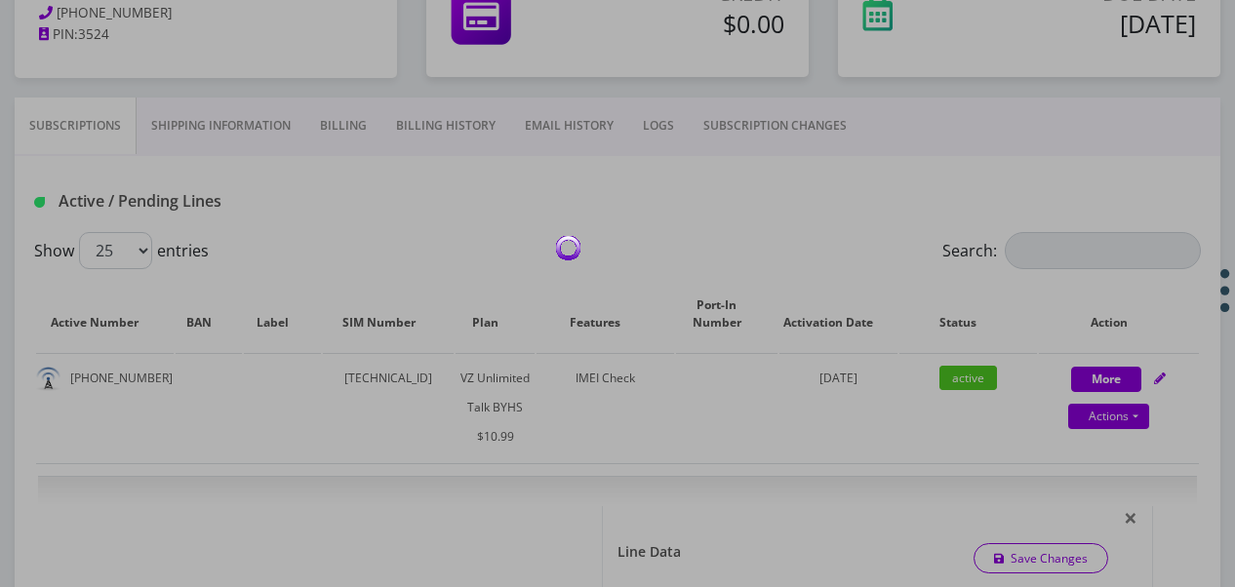
click at [889, 133] on div at bounding box center [617, 293] width 1235 height 587
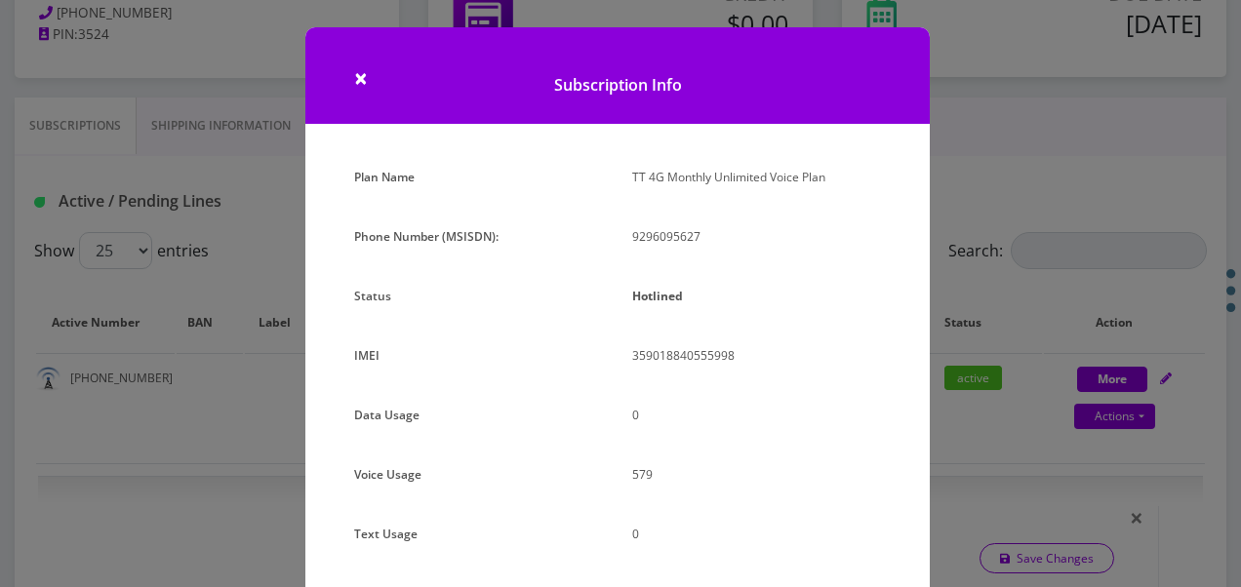
click at [1004, 187] on div "× Subscription Info Plan Name TT 4G Monthly Unlimited Voice Plan Phone Number (…" at bounding box center [620, 293] width 1241 height 587
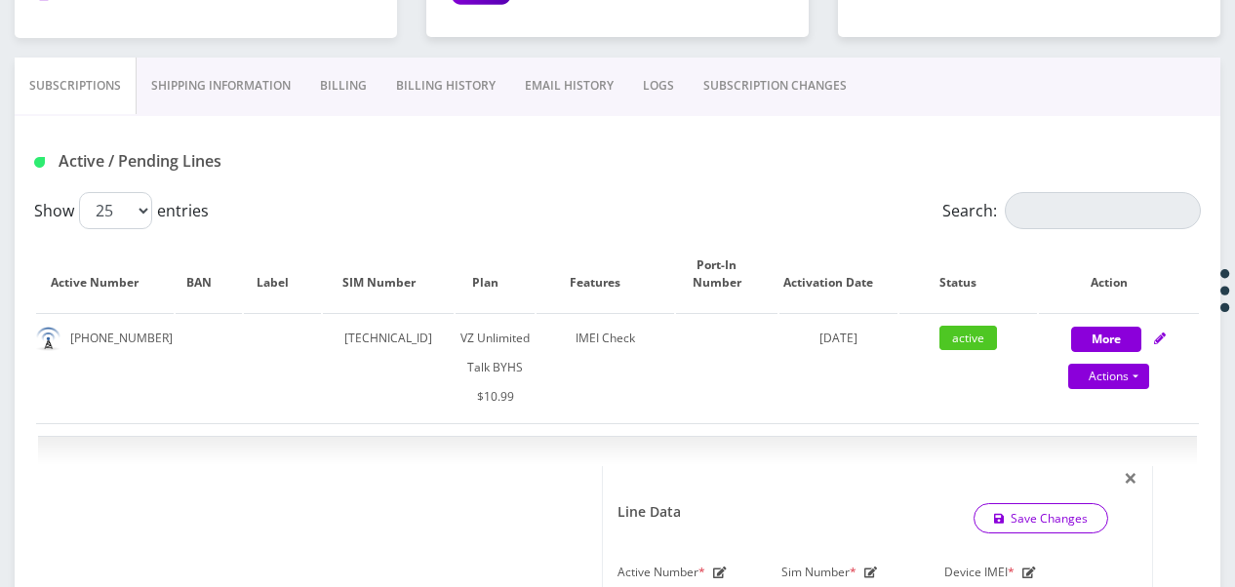
scroll to position [176, 0]
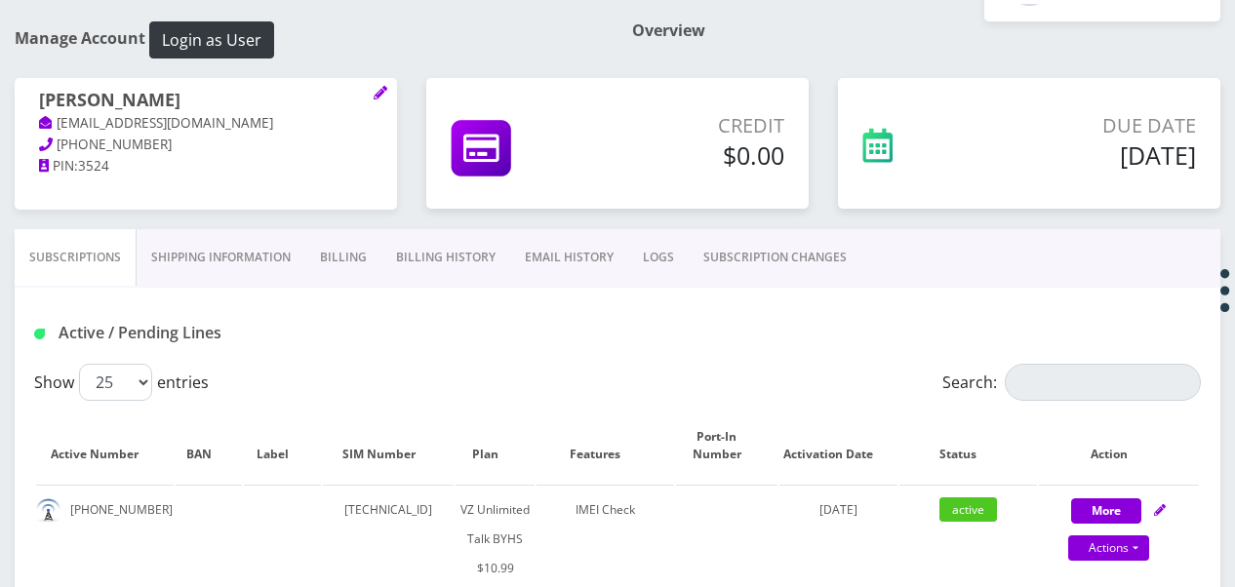
click at [260, 293] on div "Active / Pending Lines" at bounding box center [618, 326] width 1206 height 76
drag, startPoint x: 67, startPoint y: 511, endPoint x: 142, endPoint y: 499, distance: 76.0
click at [142, 499] on td "[PHONE_NUMBER]" at bounding box center [105, 539] width 138 height 108
drag, startPoint x: 142, startPoint y: 499, endPoint x: 123, endPoint y: 507, distance: 21.0
copy td "[PHONE_NUMBER]"
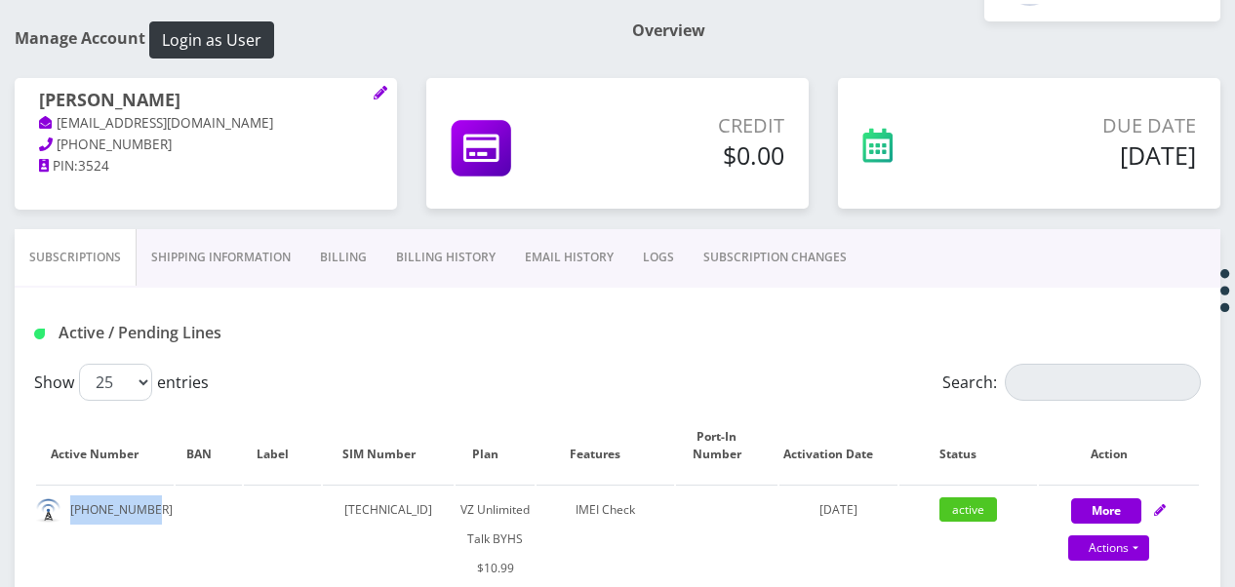
click at [302, 272] on link "Shipping Information" at bounding box center [221, 257] width 169 height 57
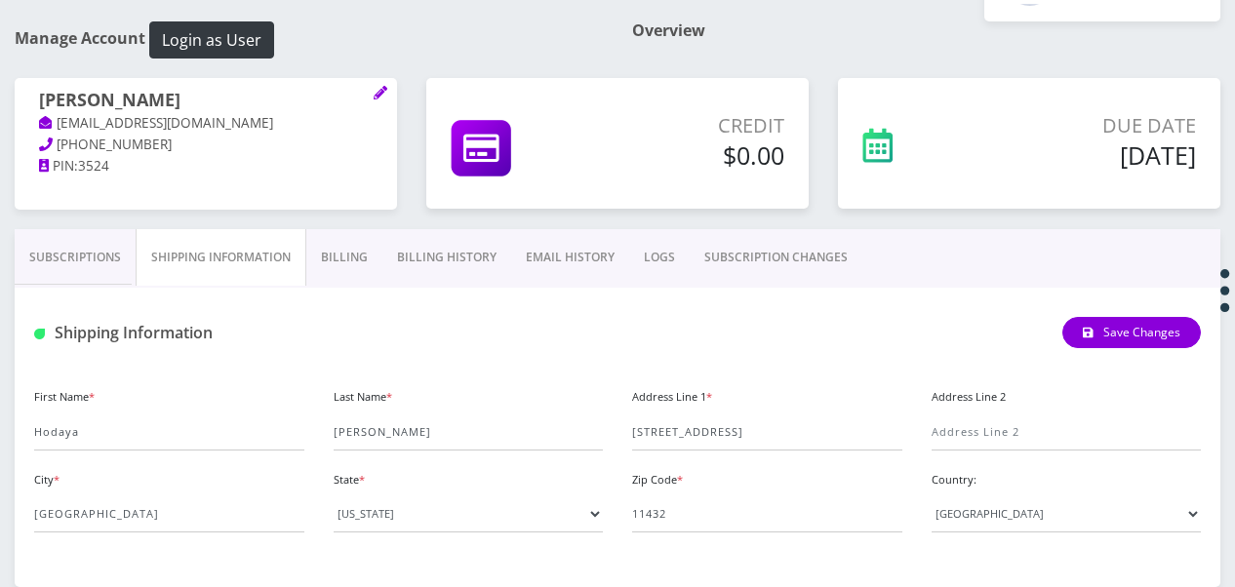
click at [329, 258] on link "Billing" at bounding box center [344, 257] width 76 height 57
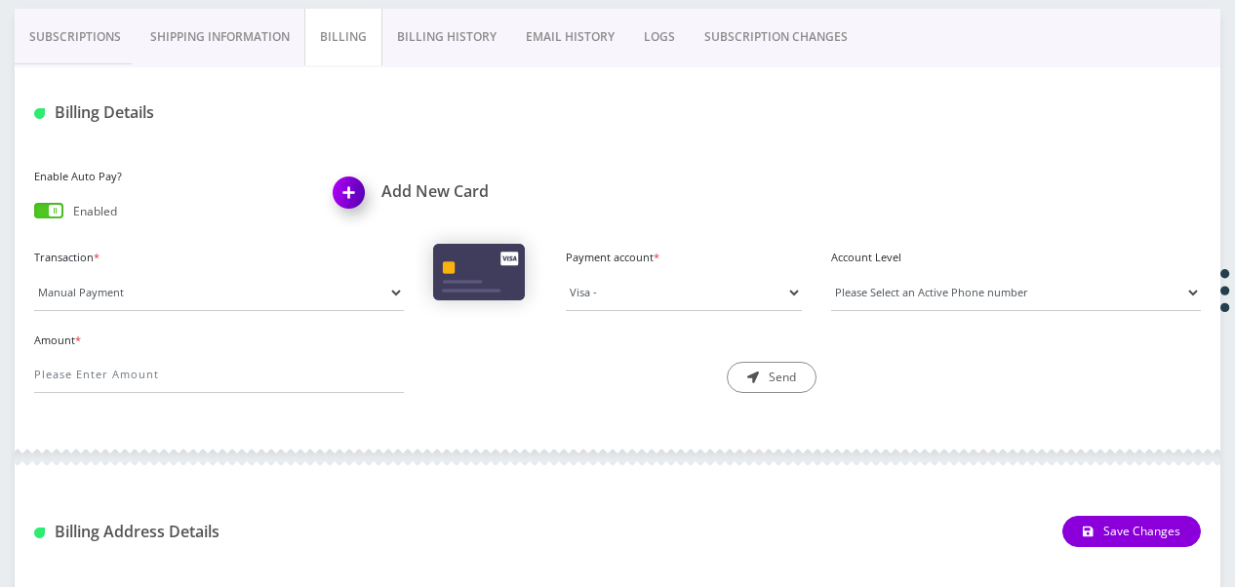
scroll to position [308, 0]
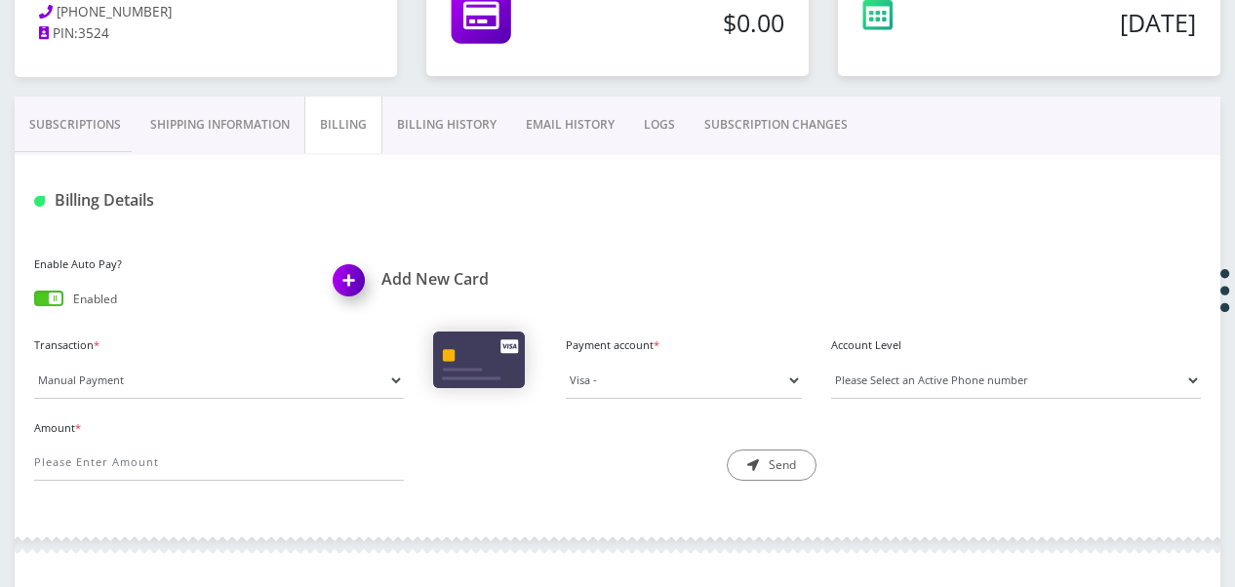
click at [456, 137] on link "Billing History" at bounding box center [446, 125] width 129 height 57
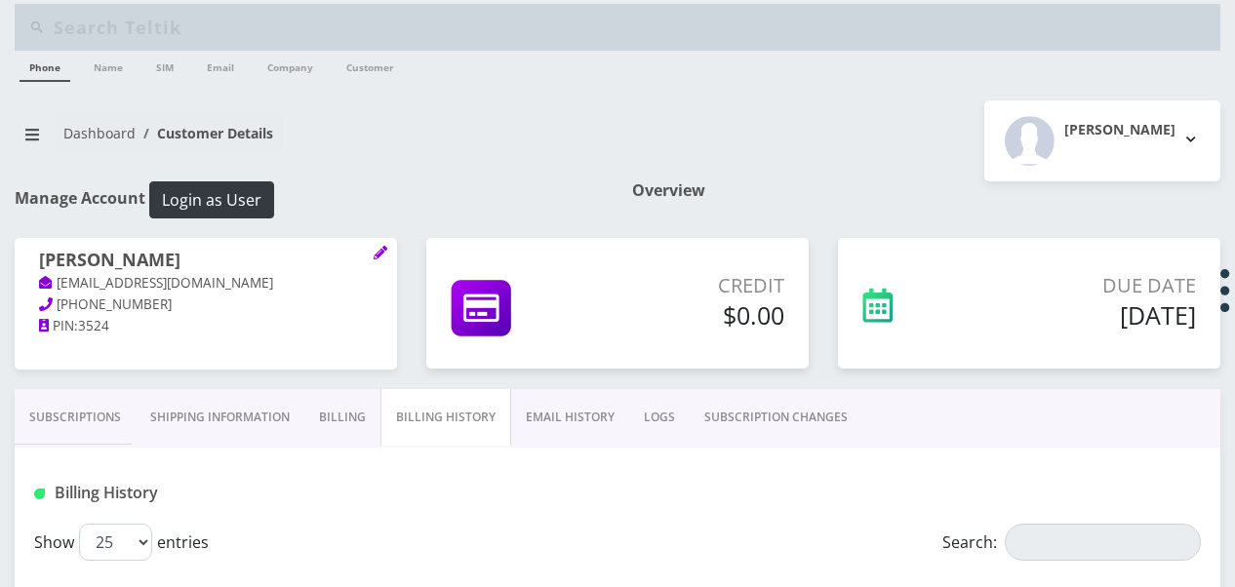
scroll to position [211, 0]
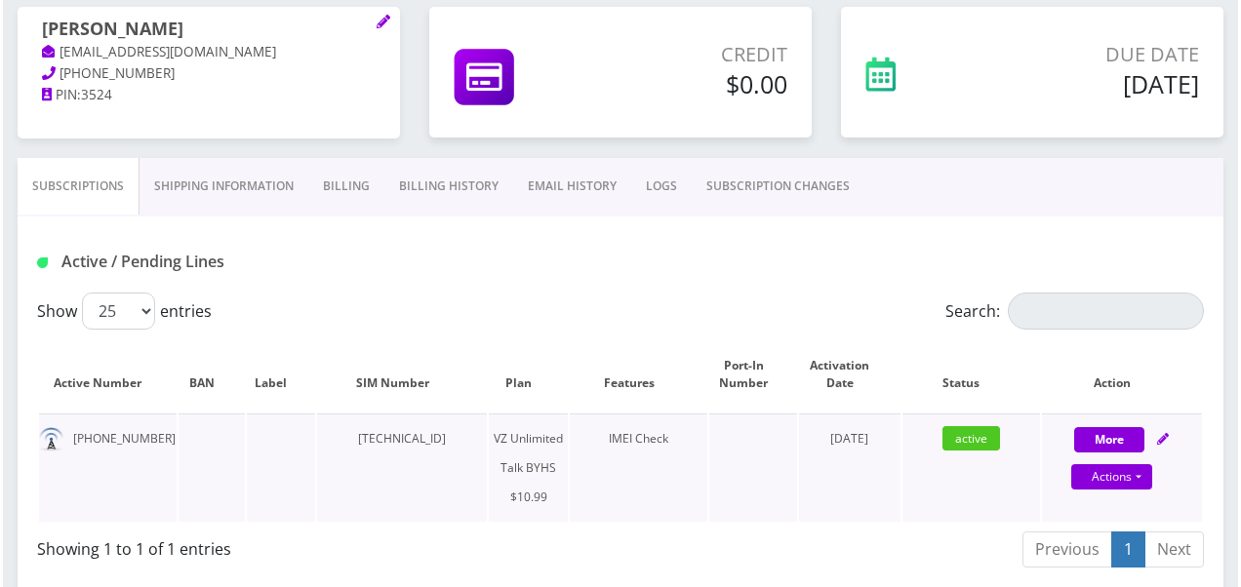
scroll to position [303, 0]
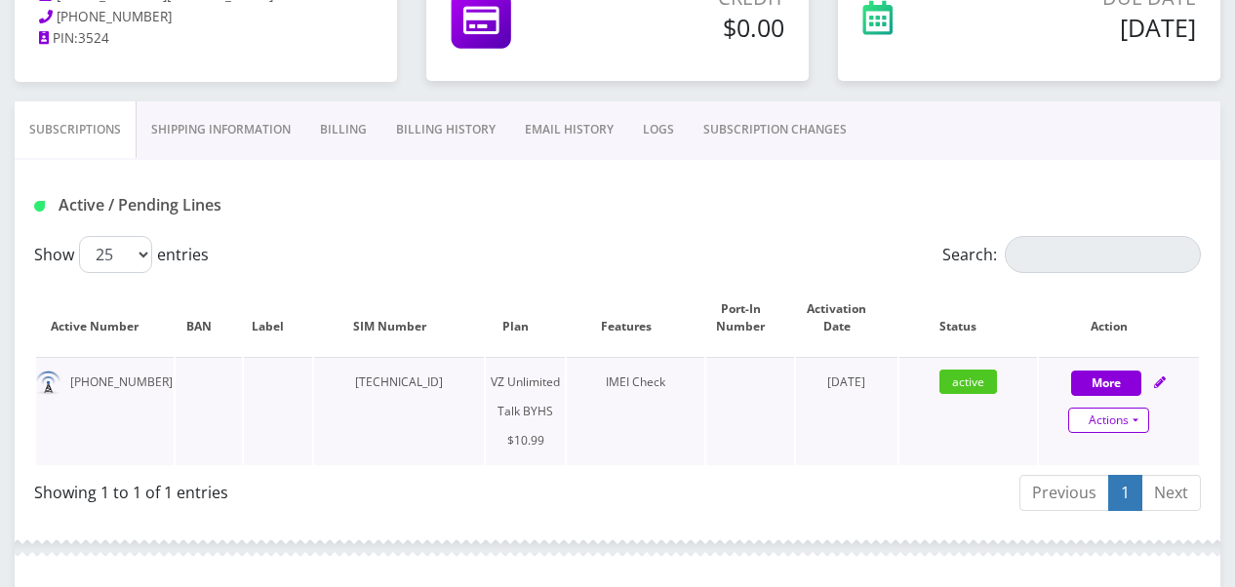
click at [1145, 429] on link "Actions" at bounding box center [1108, 420] width 81 height 25
select select "467"
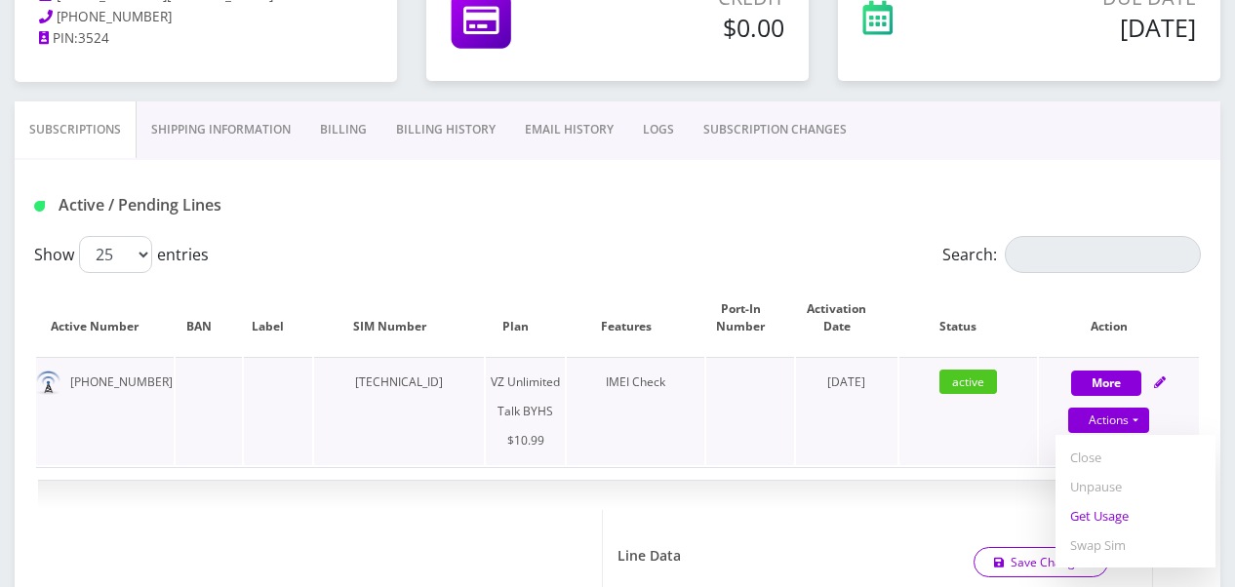
click at [1115, 511] on link "Get Usage" at bounding box center [1135, 515] width 160 height 29
select select "467"
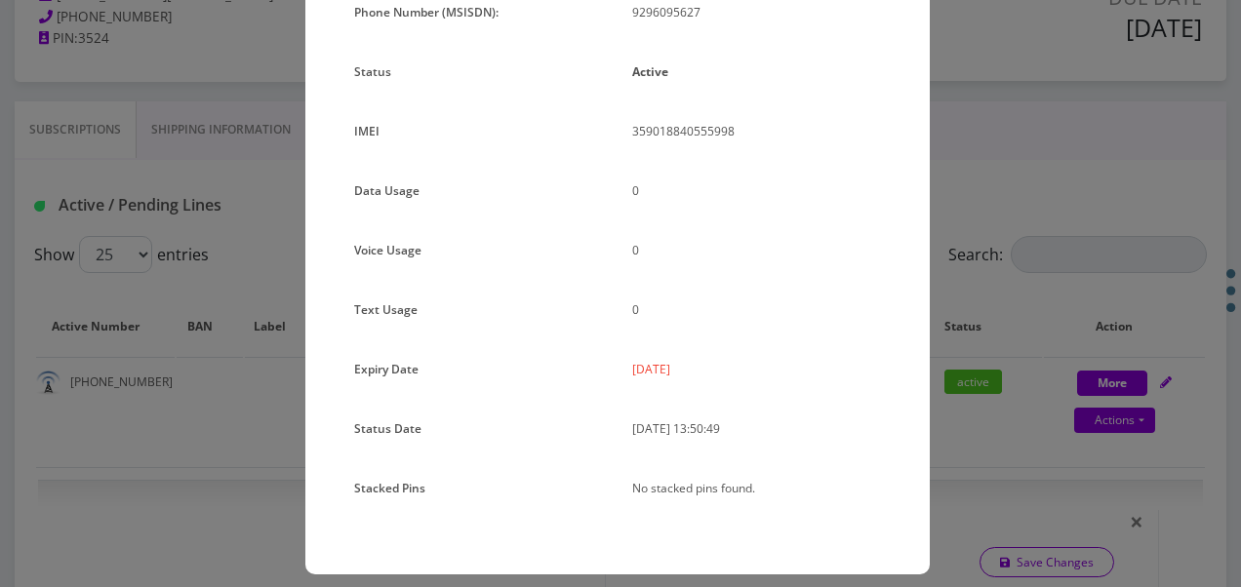
scroll to position [239, 0]
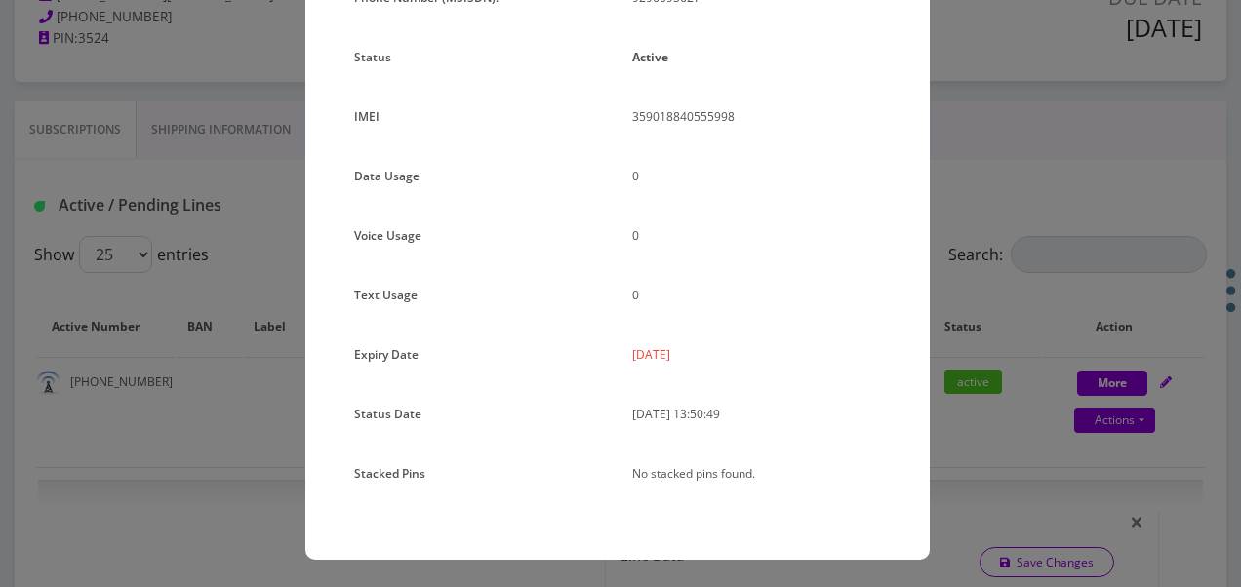
click at [954, 390] on div "× Subscription Info Plan Name TT 4G Monthly Unlimited Voice Plan Phone Number (…" at bounding box center [620, 293] width 1241 height 587
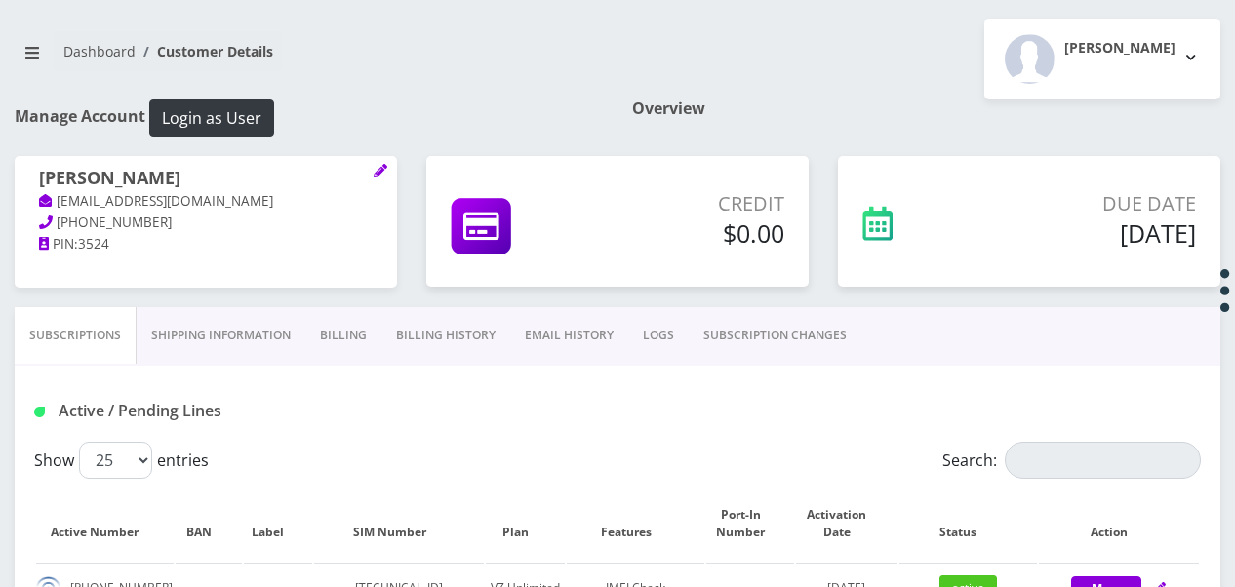
scroll to position [0, 0]
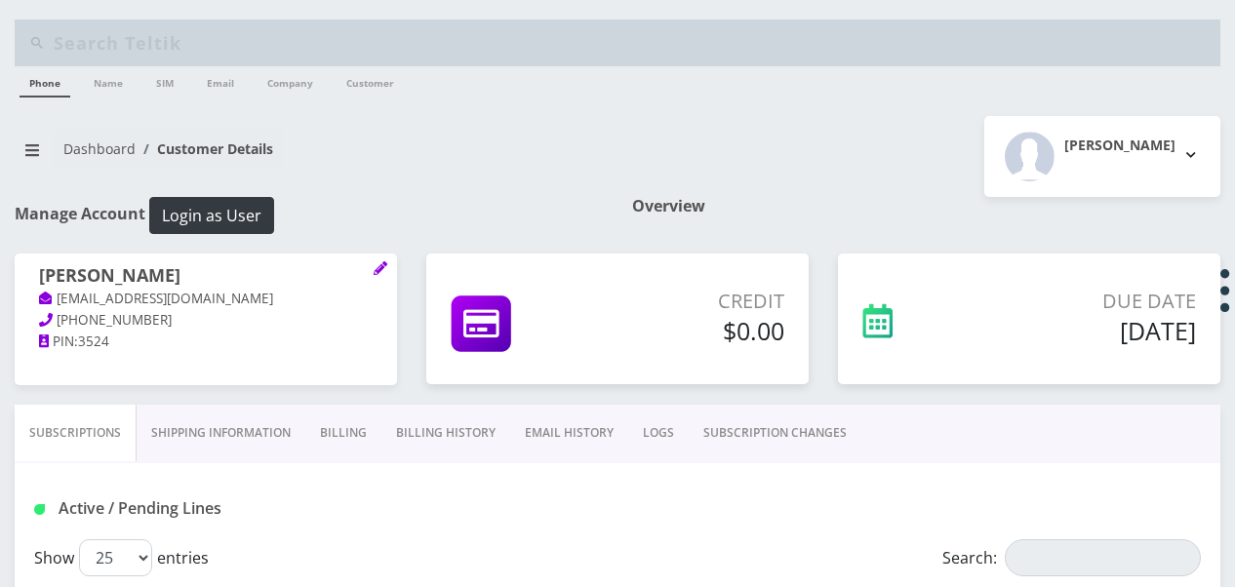
click at [351, 439] on link "Billing" at bounding box center [343, 433] width 76 height 57
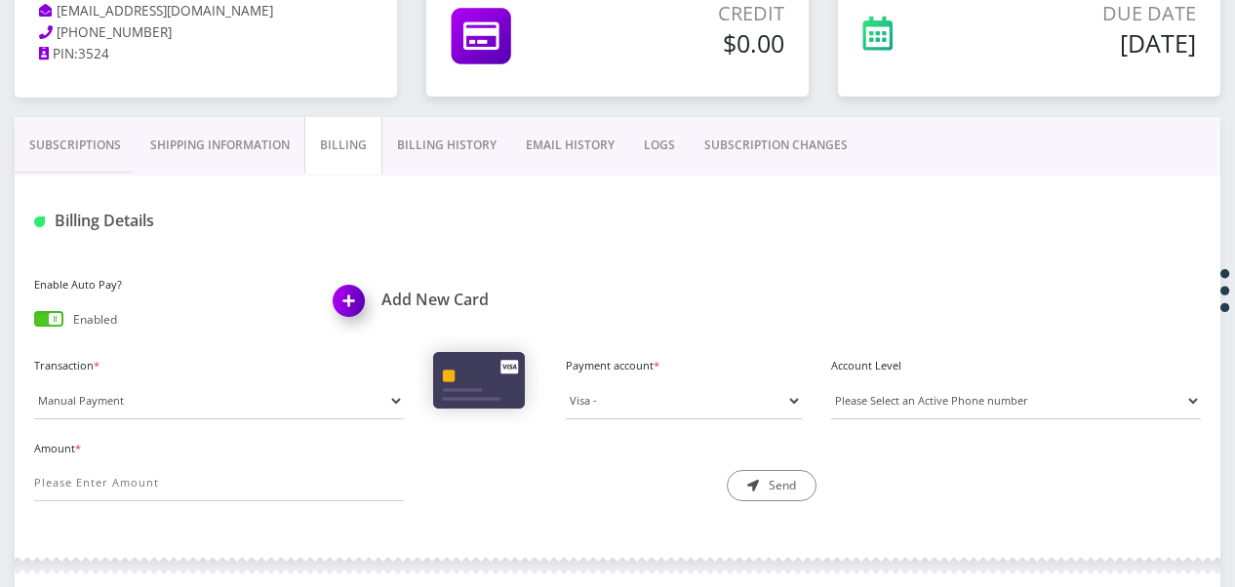
scroll to position [195, 0]
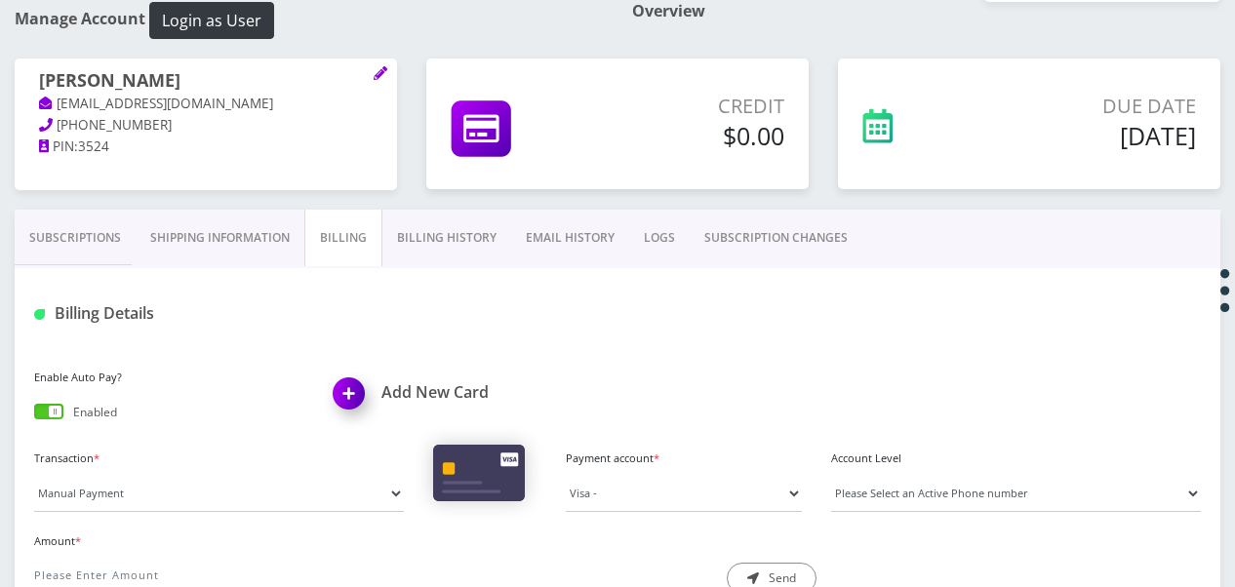
click at [391, 251] on link "Billing History" at bounding box center [446, 238] width 129 height 57
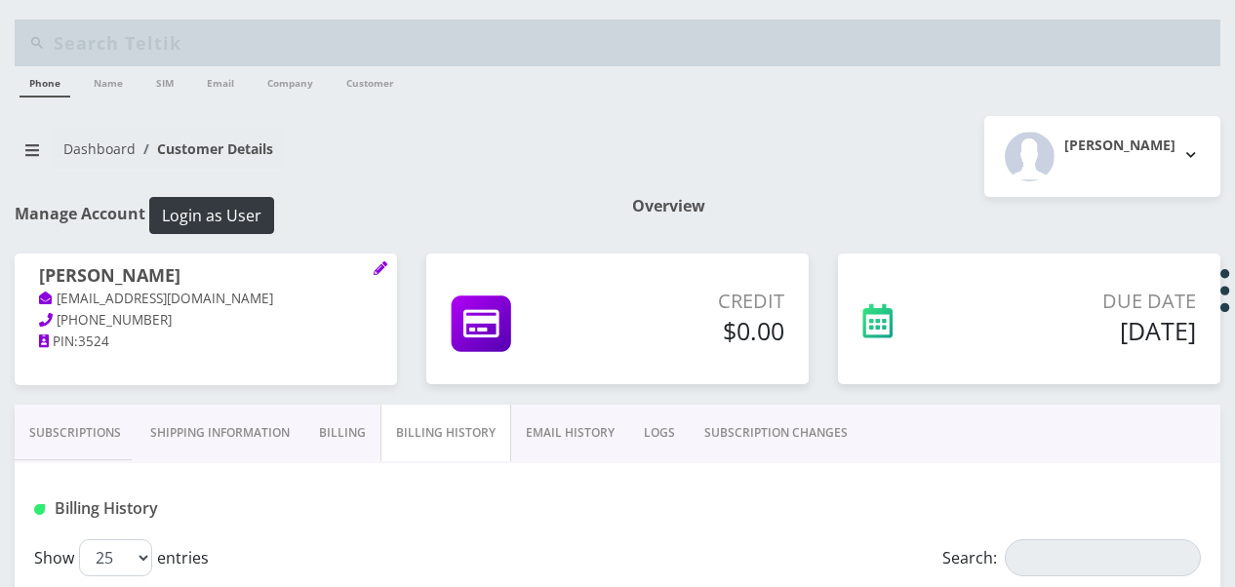
click at [64, 429] on link "Subscriptions" at bounding box center [75, 433] width 121 height 57
